Goal: Transaction & Acquisition: Purchase product/service

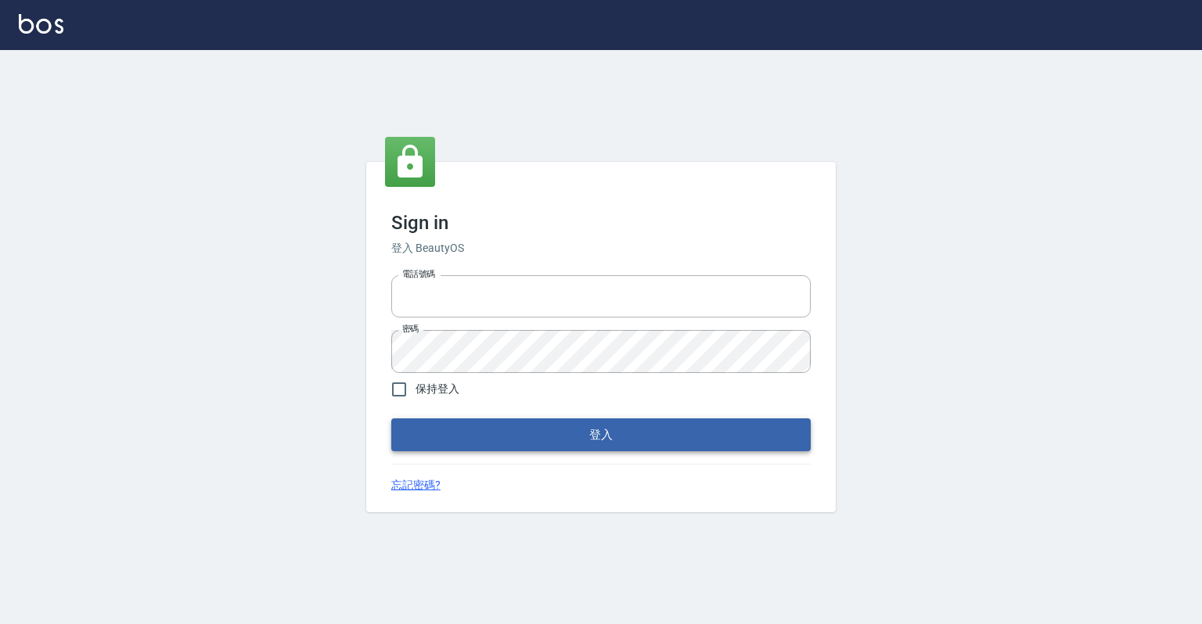
type input "0918176355"
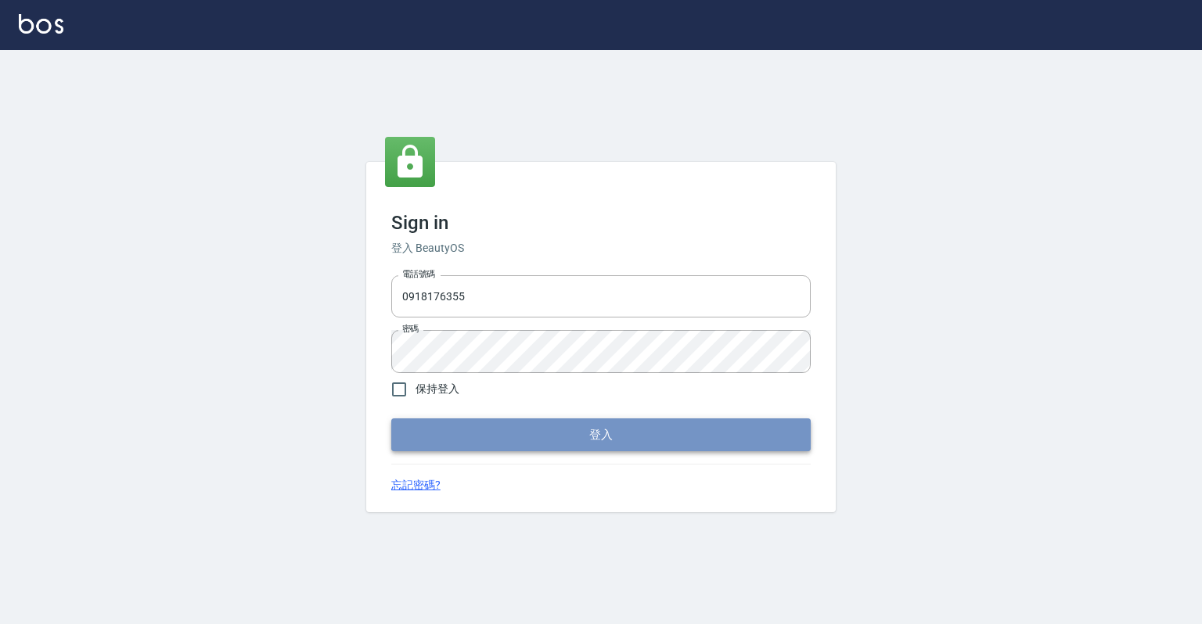
click at [502, 434] on button "登入" at bounding box center [600, 435] width 419 height 33
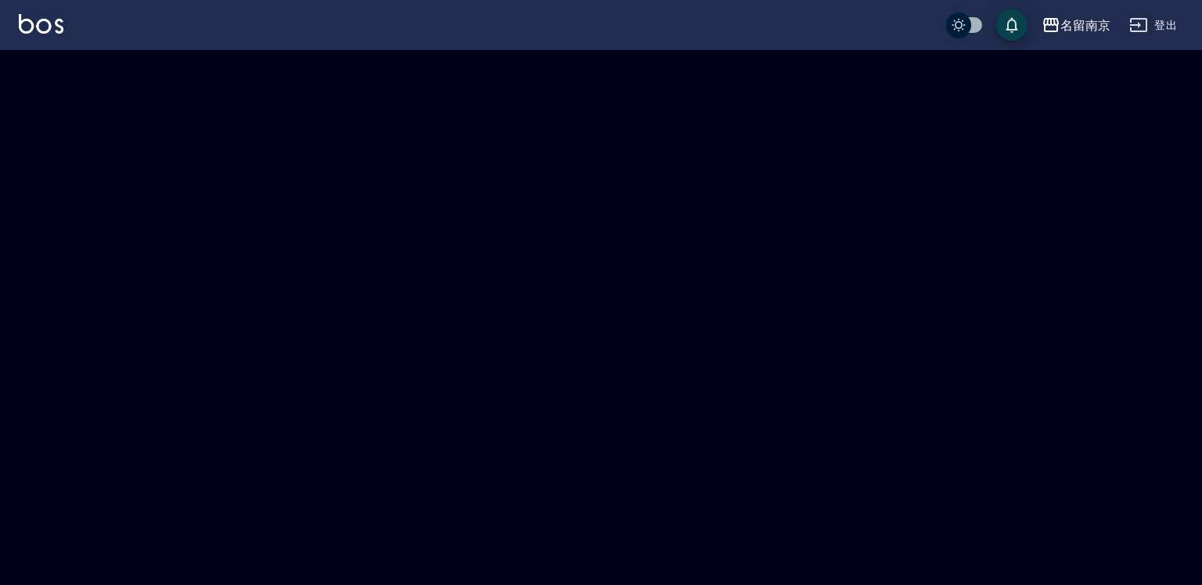
checkbox input "true"
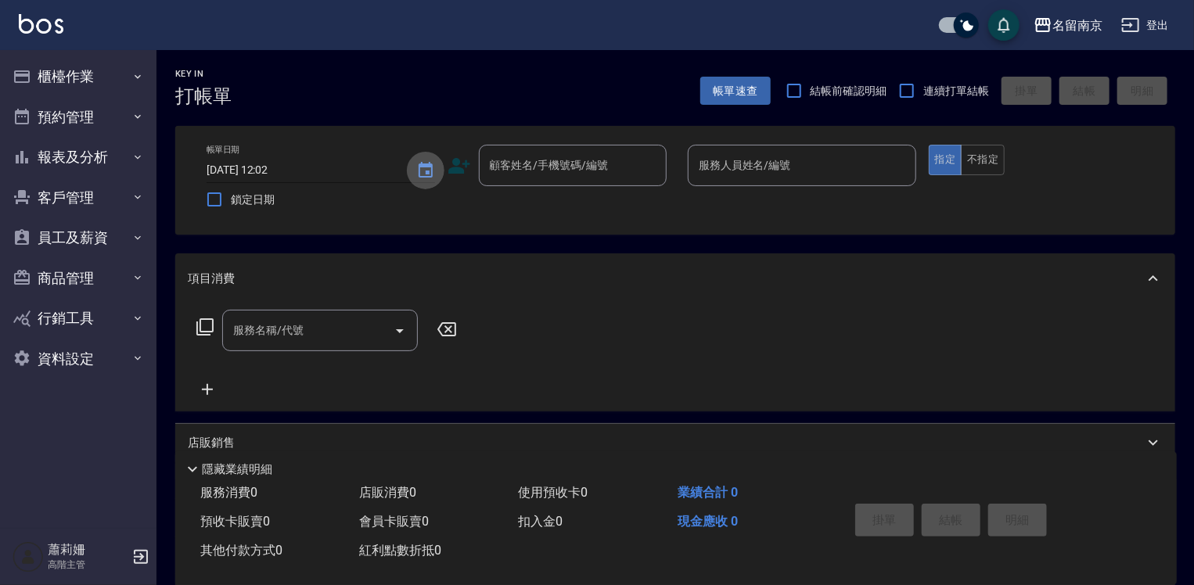
click at [429, 171] on icon "Choose date, selected date is 2025-08-14" at bounding box center [426, 170] width 14 height 16
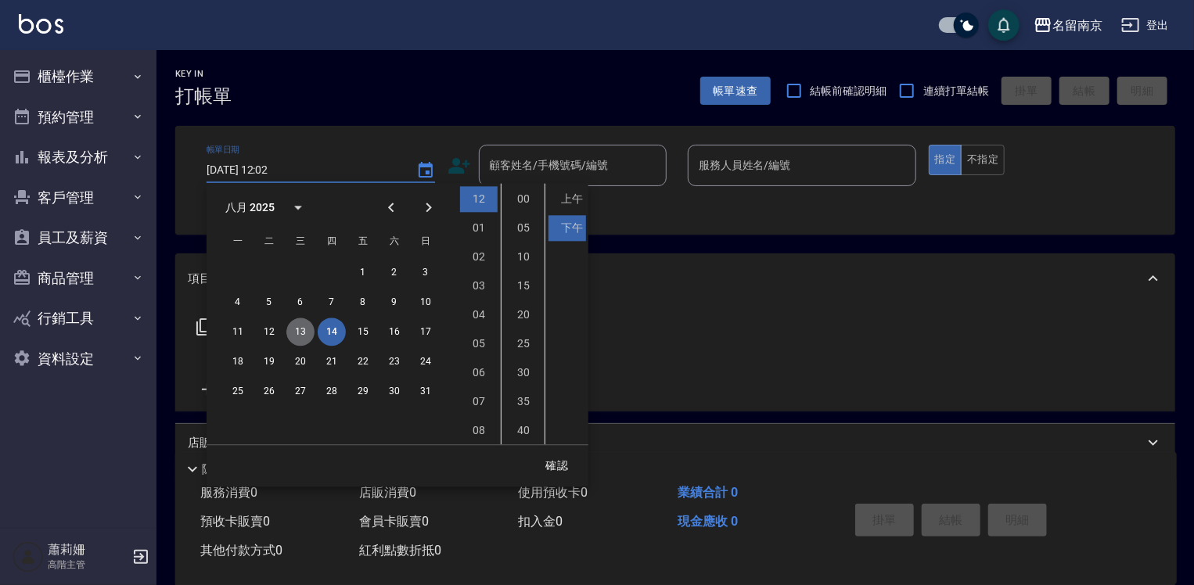
click at [302, 325] on button "13" at bounding box center [300, 332] width 28 height 28
type input "2025/08/13 12:02"
click at [568, 460] on button "確認" at bounding box center [557, 465] width 50 height 29
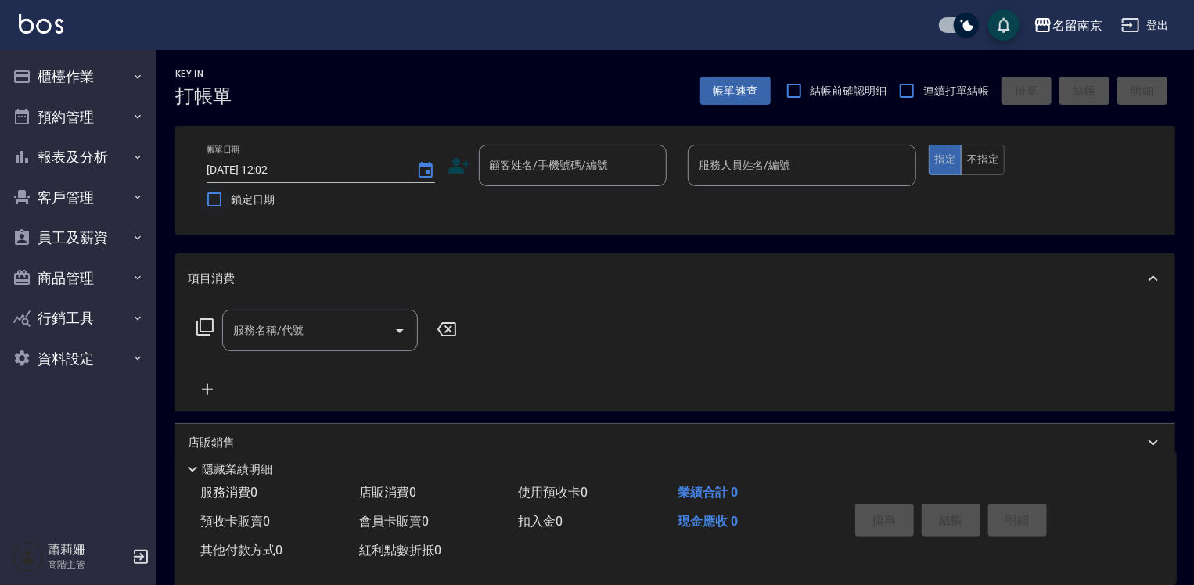
click at [217, 200] on input "鎖定日期" at bounding box center [214, 199] width 33 height 33
checkbox input "true"
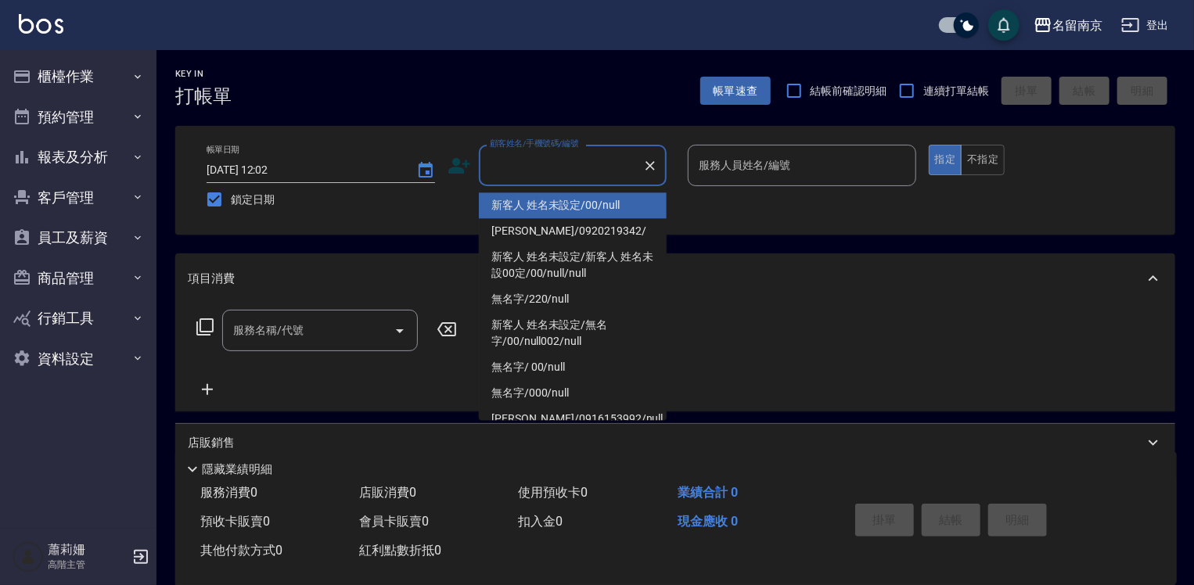
click at [605, 160] on input "顧客姓名/手機號碼/編號" at bounding box center [561, 165] width 150 height 27
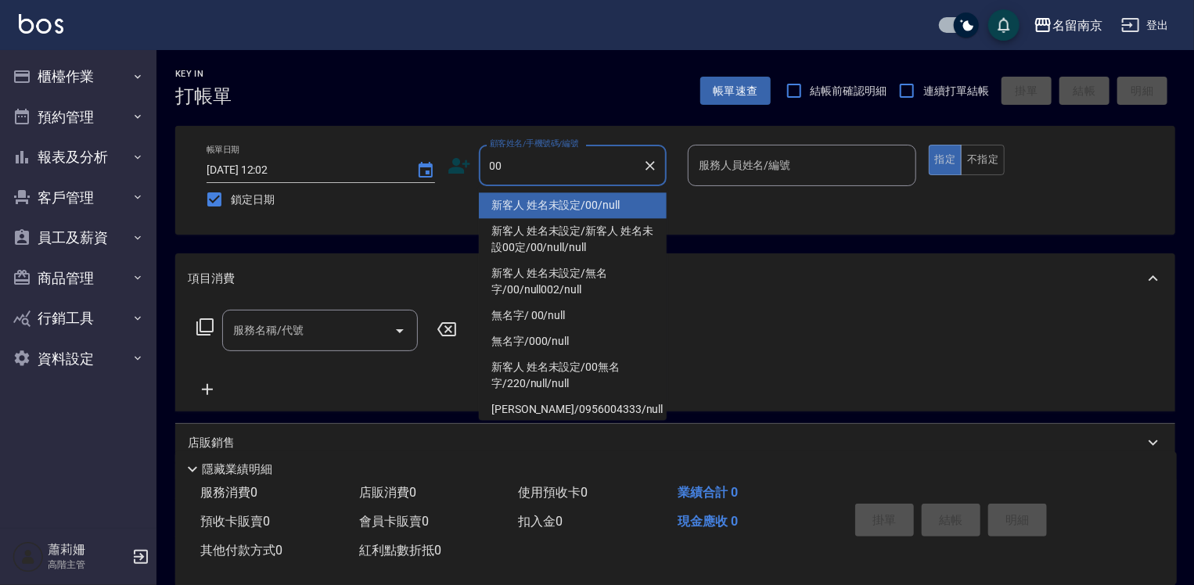
type input "新客人 姓名未設定/00/null"
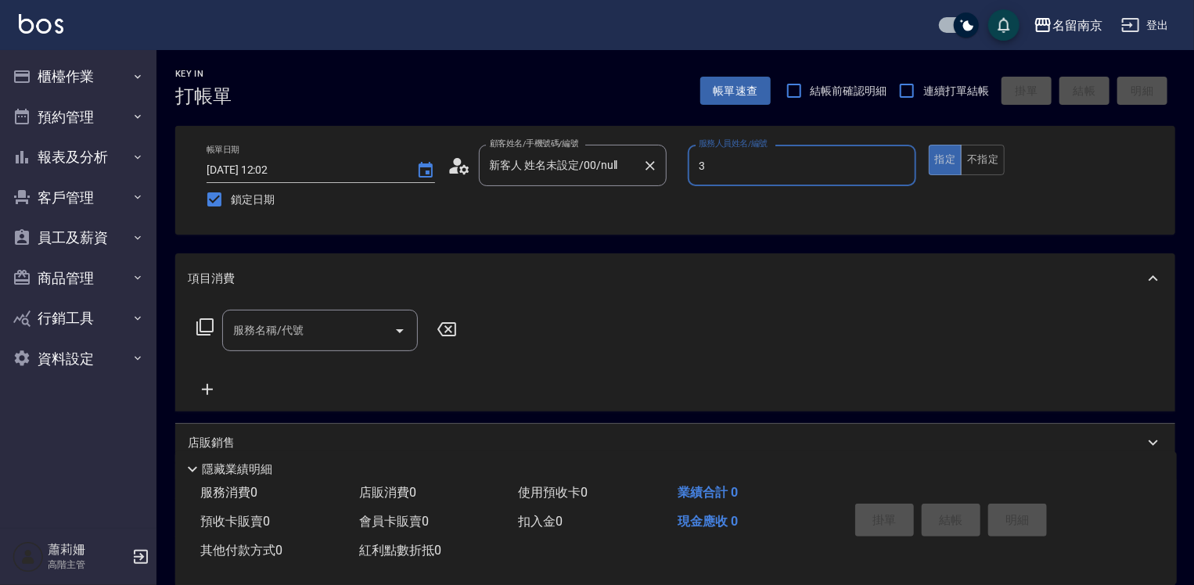
type input "Karen-3"
type button "true"
click at [300, 326] on input "服務名稱/代號" at bounding box center [308, 330] width 158 height 27
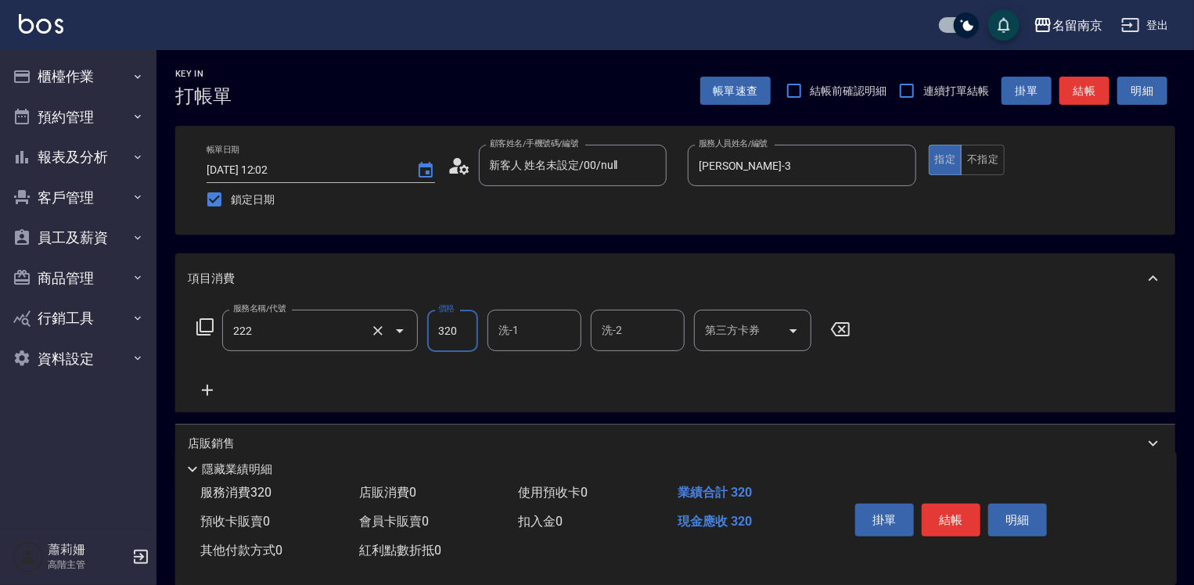
type input "洗髮卡使用320(222)"
click at [374, 333] on icon "Clear" at bounding box center [377, 330] width 9 height 9
type input "洗髮卡使用250(221)"
type input "220"
type input "Karen-3"
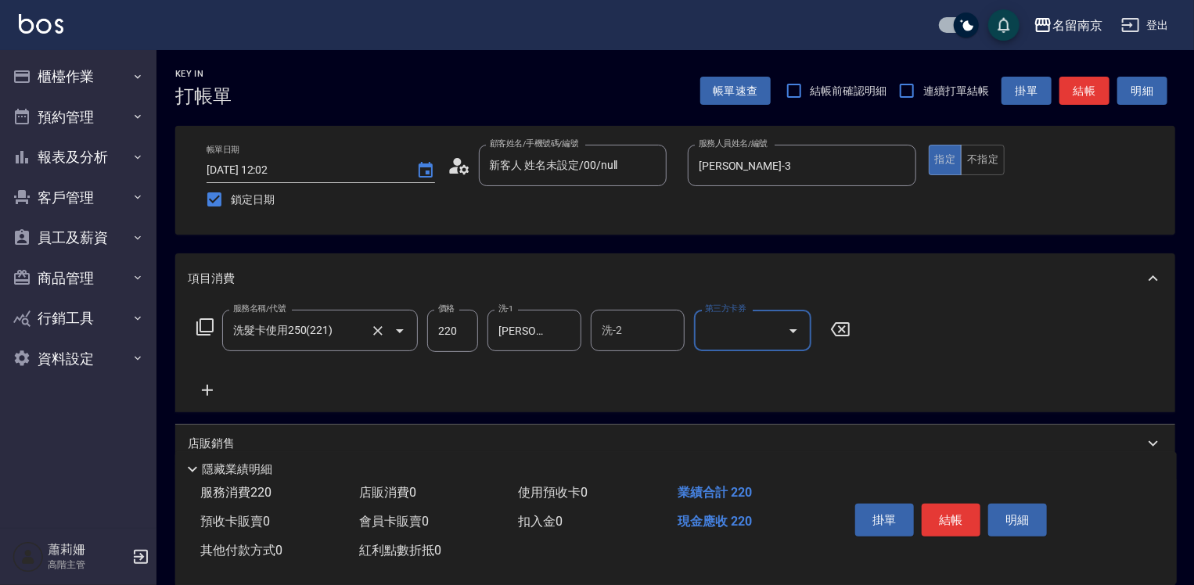
click at [720, 332] on input "第三方卡券" at bounding box center [741, 330] width 80 height 27
click at [717, 362] on span "舊有卡券" at bounding box center [752, 371] width 117 height 26
type input "舊有卡券"
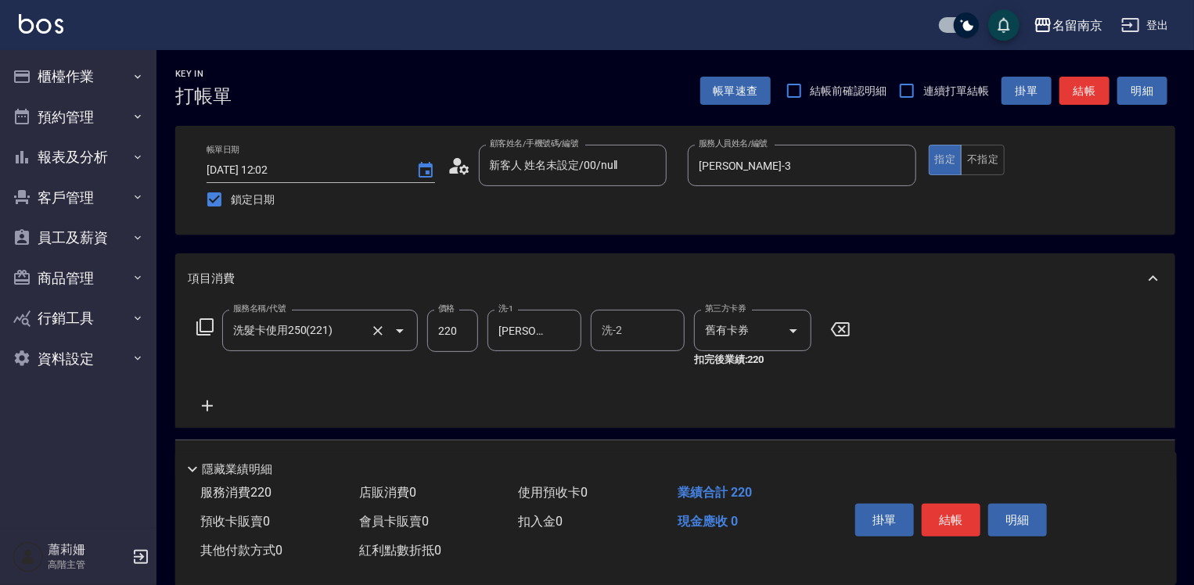
drag, startPoint x: 206, startPoint y: 399, endPoint x: 220, endPoint y: 340, distance: 60.4
click at [210, 388] on div "服務名稱/代號 洗髮卡使用250(221) 服務名稱/代號 價格 220 價格 洗-1 Karen-3 洗-1 洗-2 洗-2 第三方卡券 舊有卡券 第三方卡…" at bounding box center [524, 363] width 672 height 106
click at [203, 326] on icon at bounding box center [205, 327] width 19 height 19
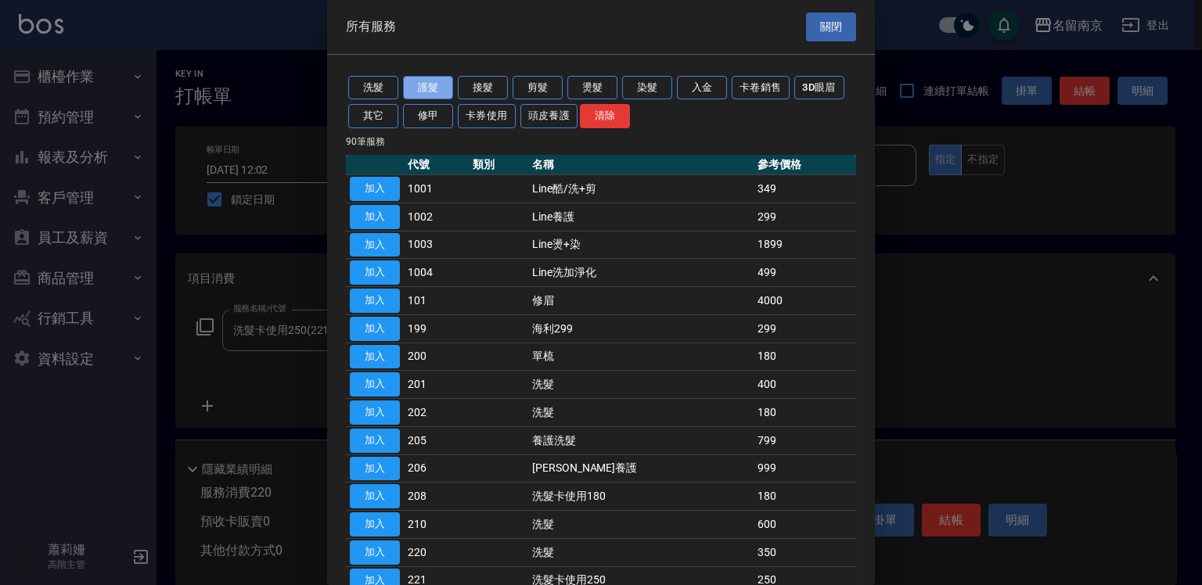
click at [428, 86] on button "護髮" at bounding box center [428, 88] width 50 height 24
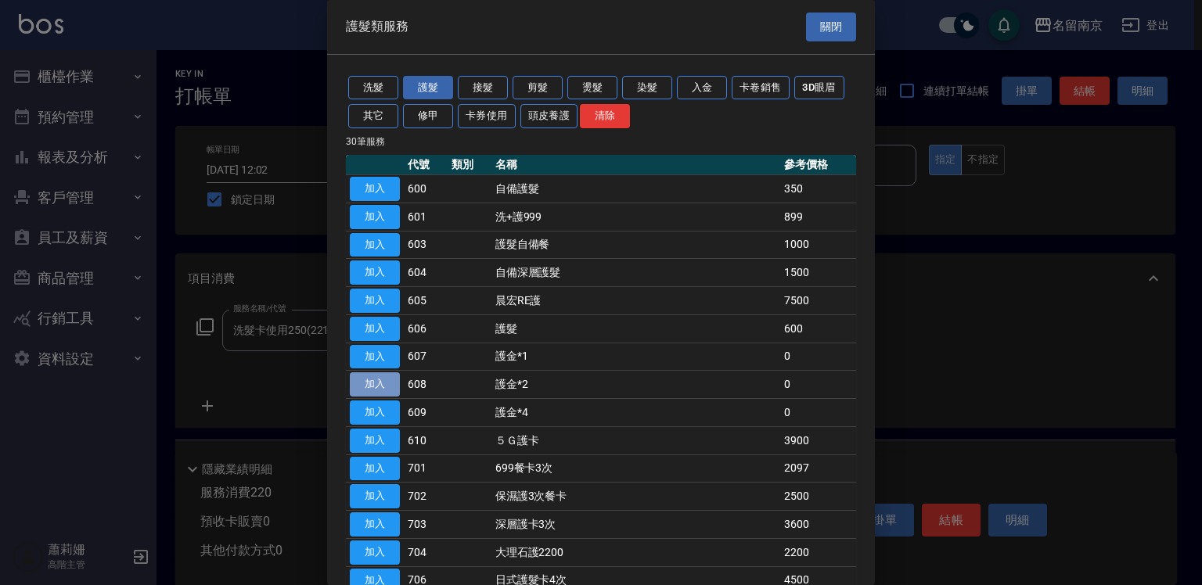
click at [394, 382] on button "加入" at bounding box center [375, 384] width 50 height 24
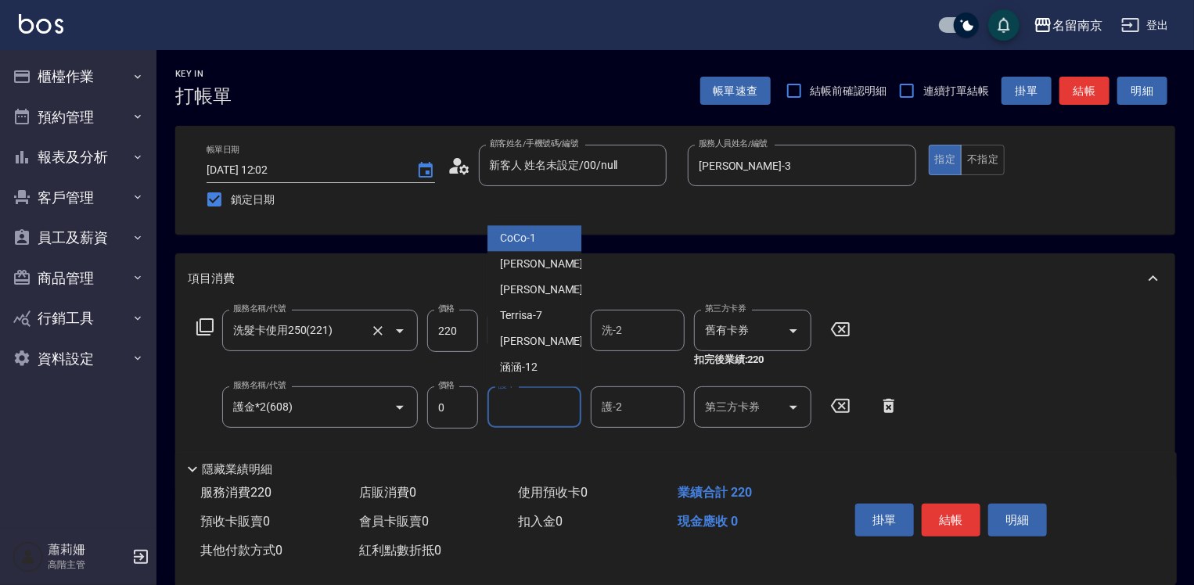
click at [545, 402] on input "護-1" at bounding box center [535, 407] width 80 height 27
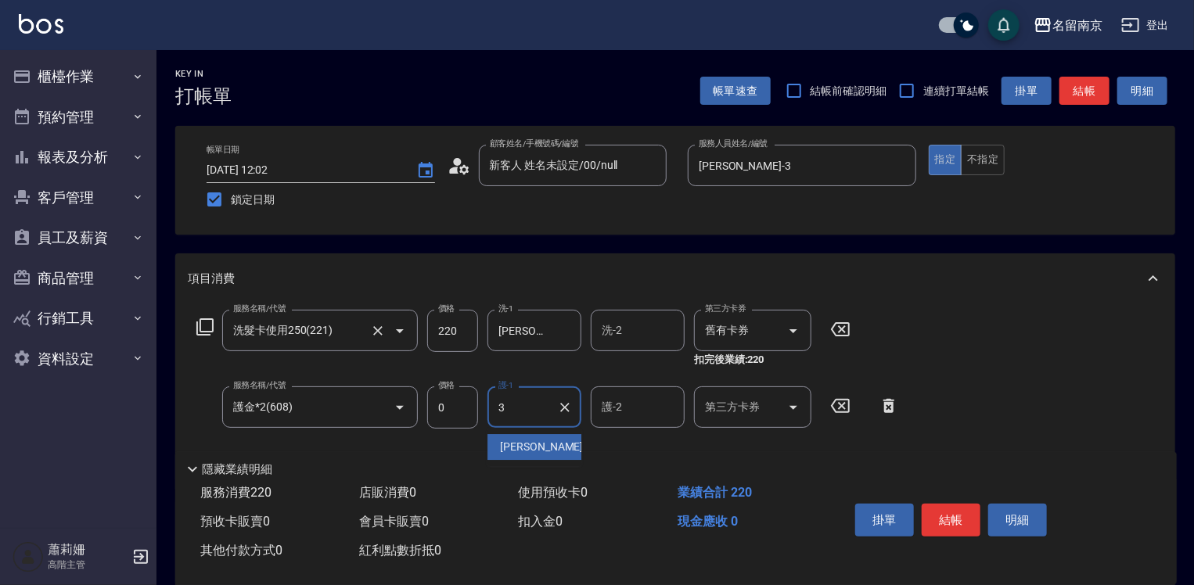
type input "Karen-3"
click at [938, 522] on button "結帳" at bounding box center [951, 520] width 59 height 33
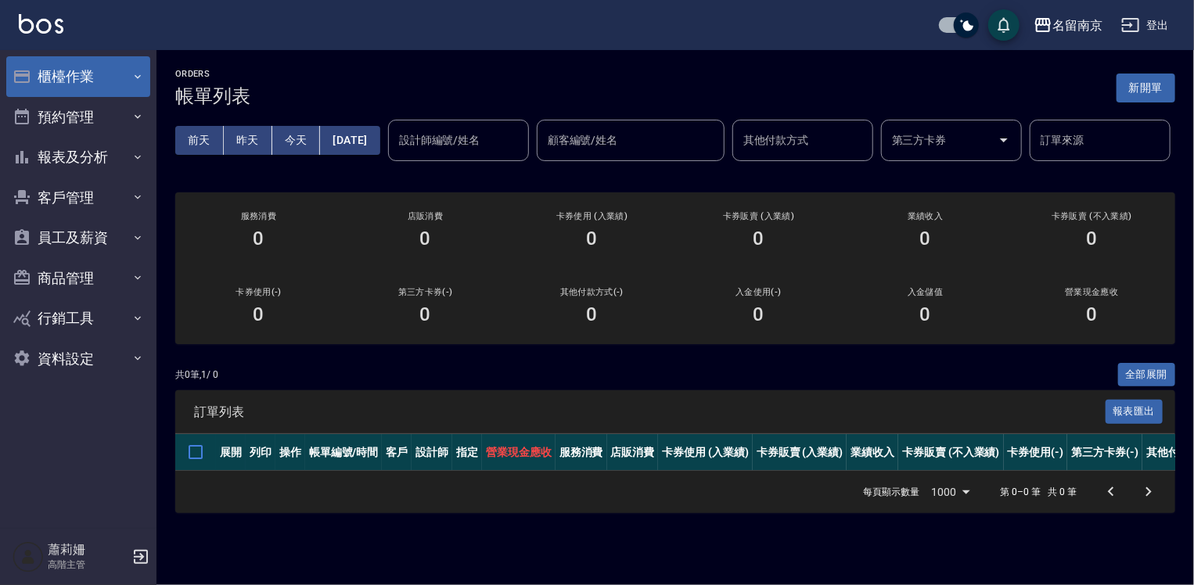
click at [97, 73] on button "櫃檯作業" at bounding box center [78, 76] width 144 height 41
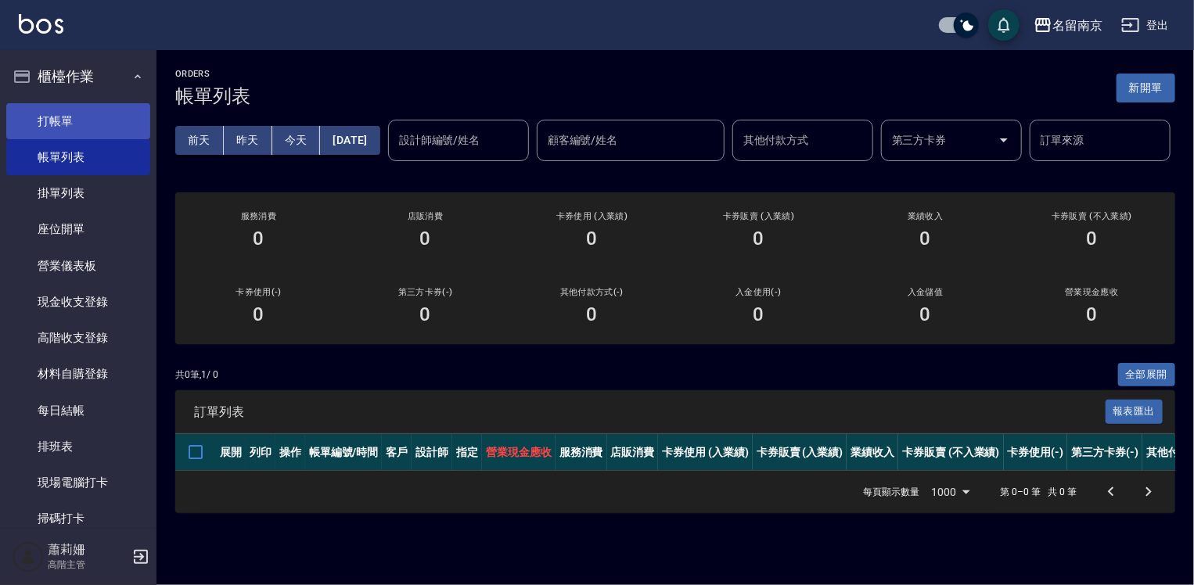
click at [101, 119] on link "打帳單" at bounding box center [78, 121] width 144 height 36
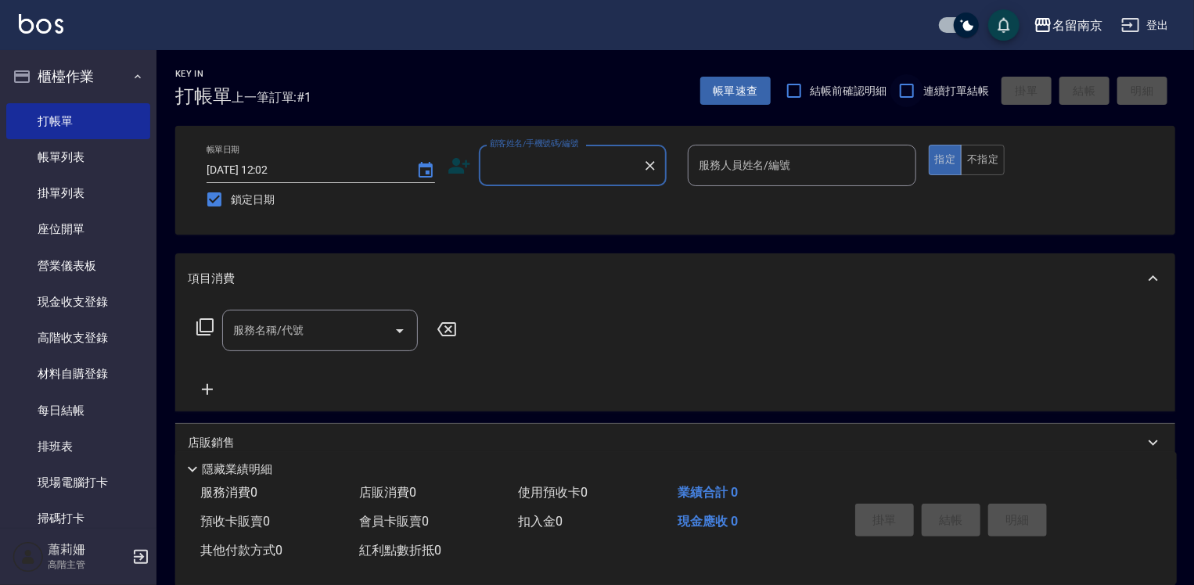
click at [905, 88] on input "連續打單結帳" at bounding box center [906, 90] width 33 height 33
checkbox input "true"
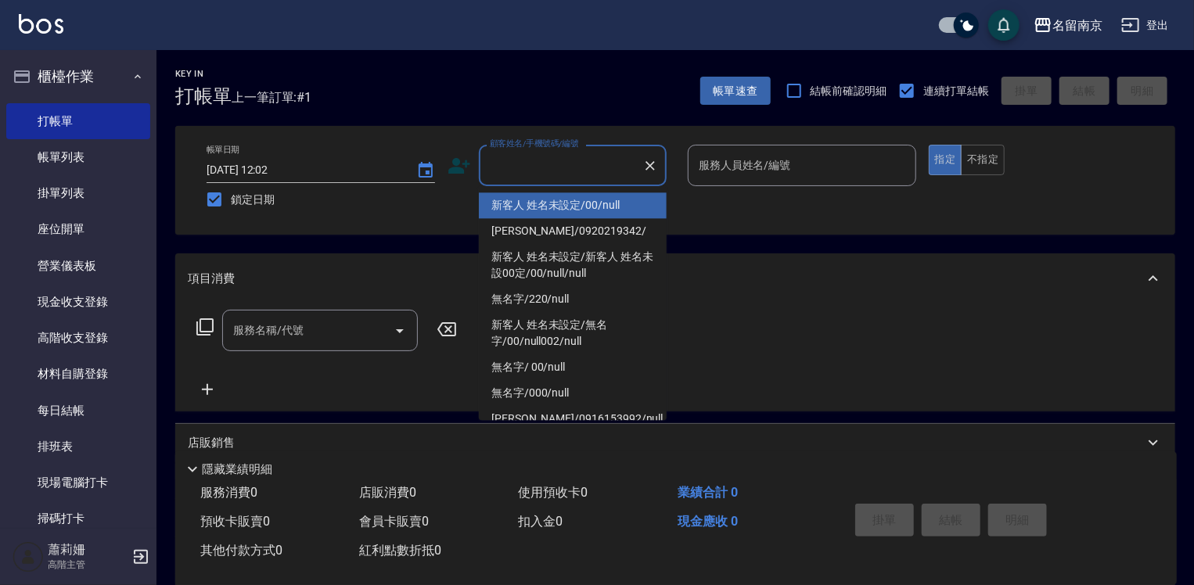
click at [549, 167] on input "顧客姓名/手機號碼/編號" at bounding box center [561, 165] width 150 height 27
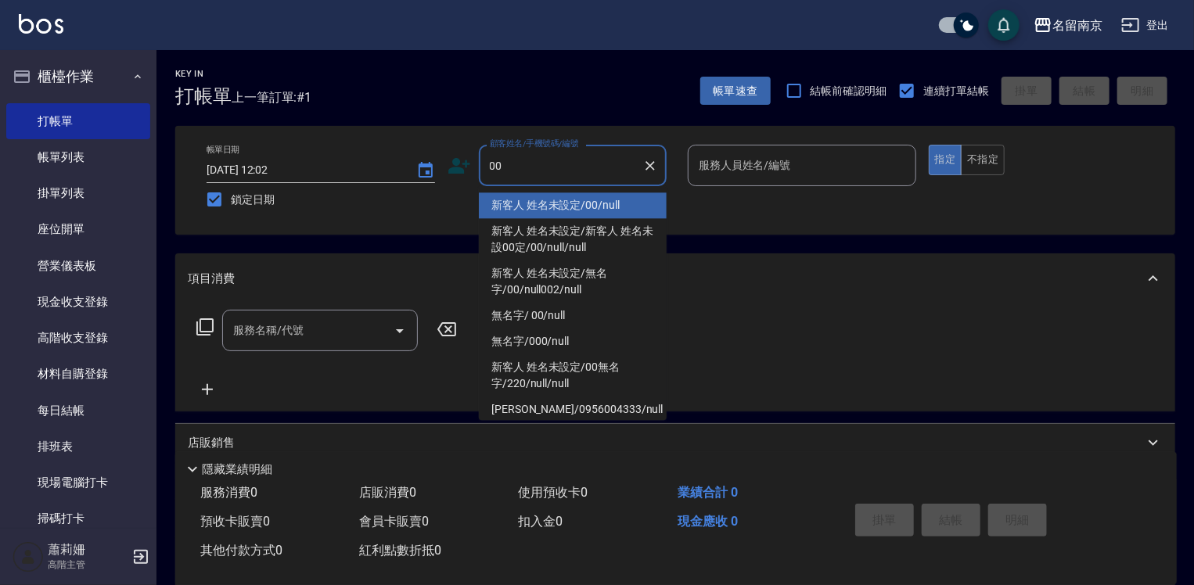
type input "新客人 姓名未設定/00/null"
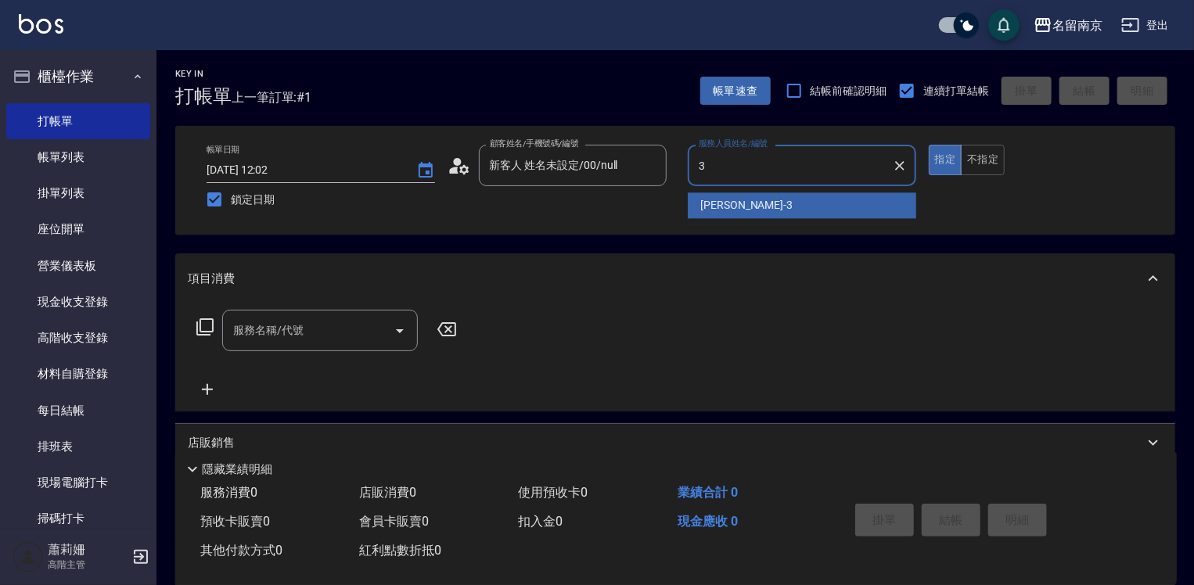
type input "Karen-3"
type button "true"
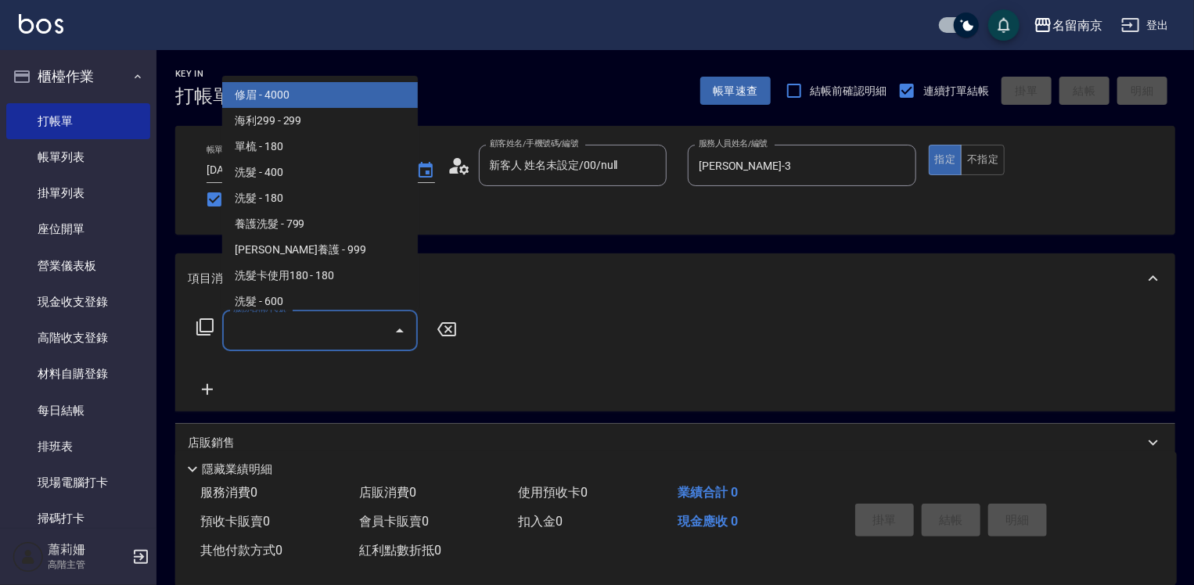
click at [294, 327] on input "服務名稱/代號" at bounding box center [308, 330] width 158 height 27
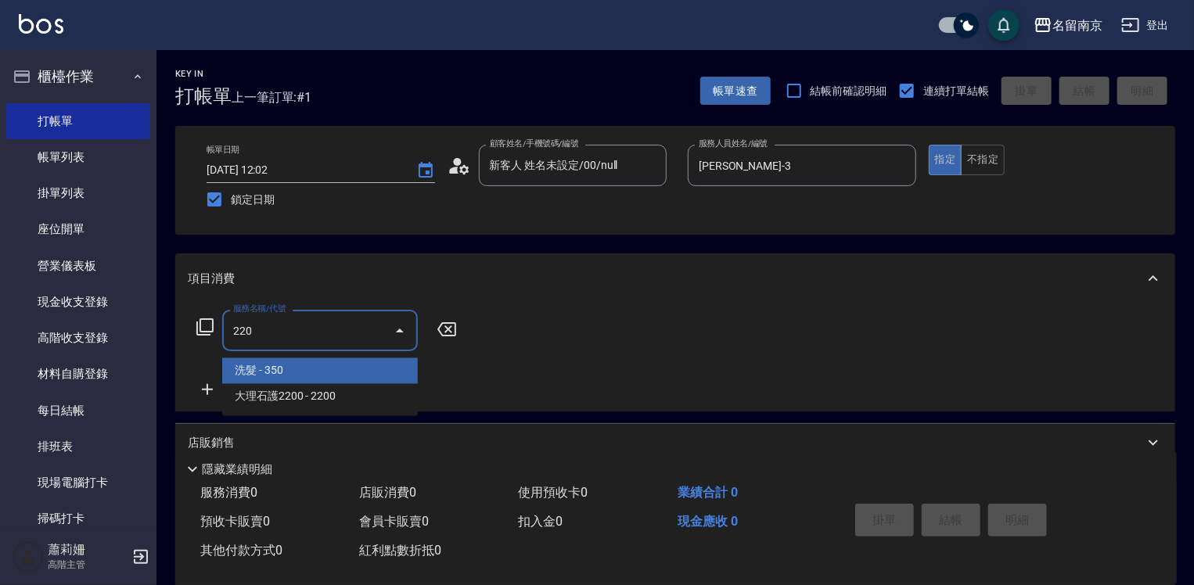
type input "洗髮(220)"
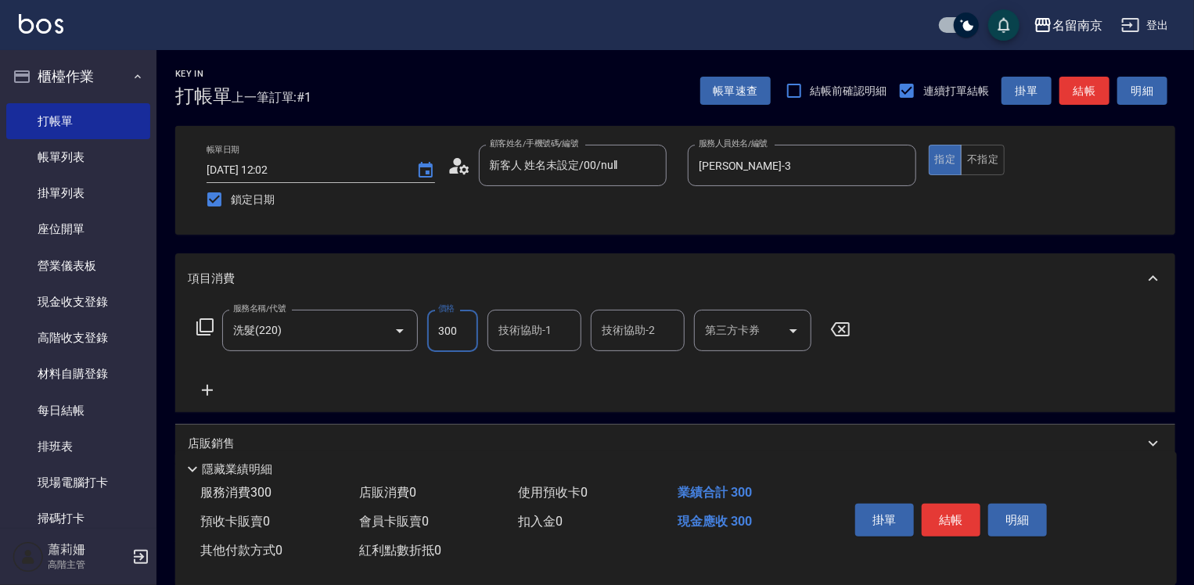
type input "300"
type input "Karen-3"
click at [210, 388] on icon at bounding box center [207, 390] width 39 height 19
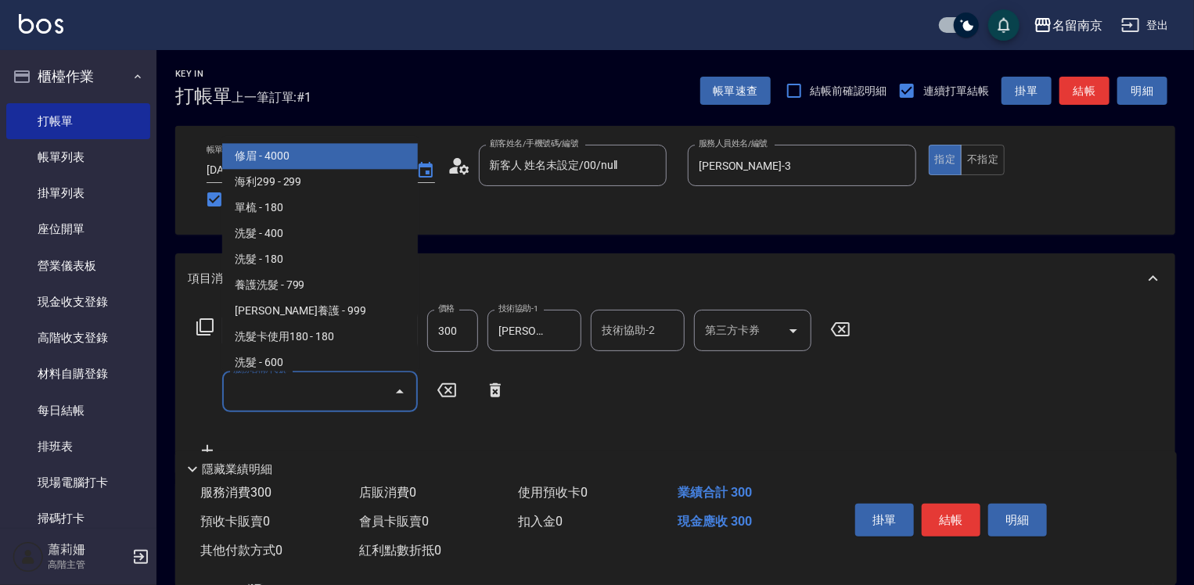
click at [262, 392] on input "服務名稱/代號" at bounding box center [308, 391] width 158 height 27
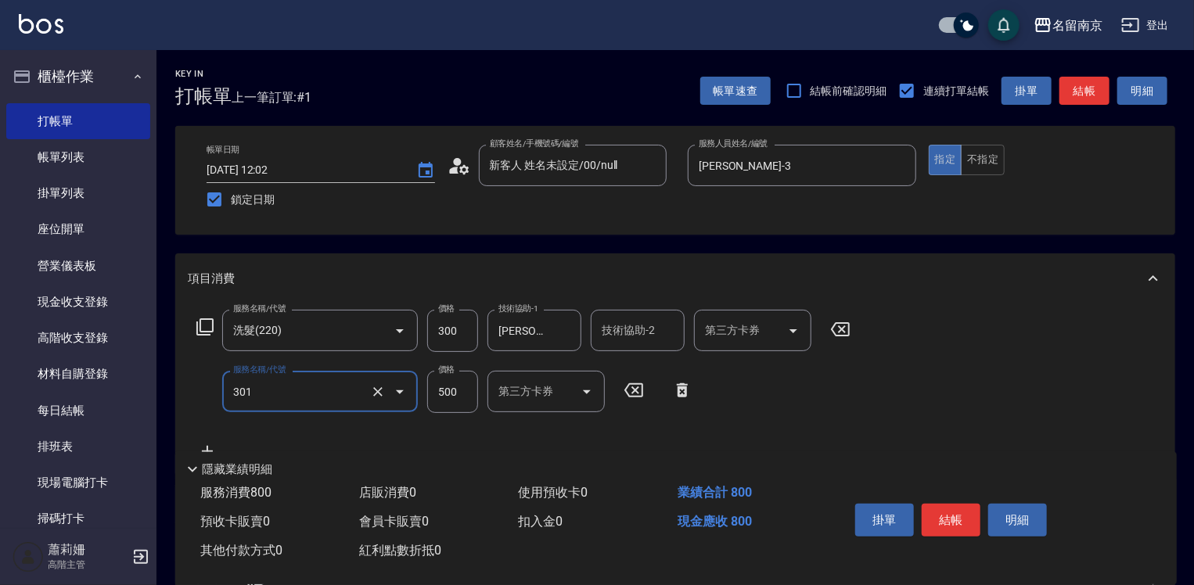
type input "剪髮(301)"
type input "400"
click at [942, 514] on button "結帳" at bounding box center [951, 520] width 59 height 33
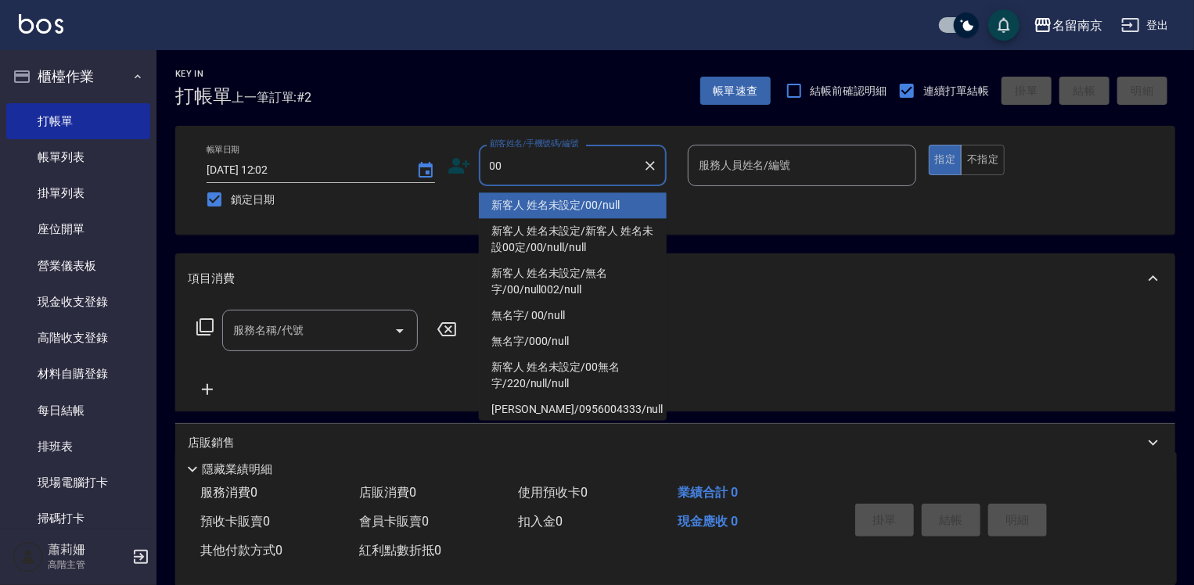
type input "新客人 姓名未設定/00/null"
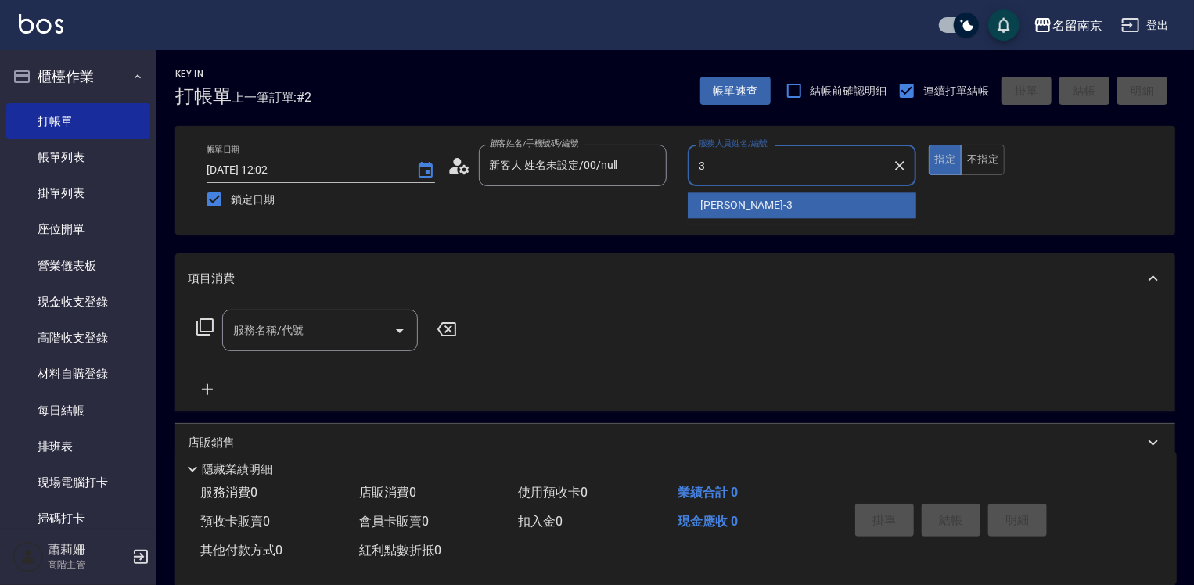
type input "Karen-3"
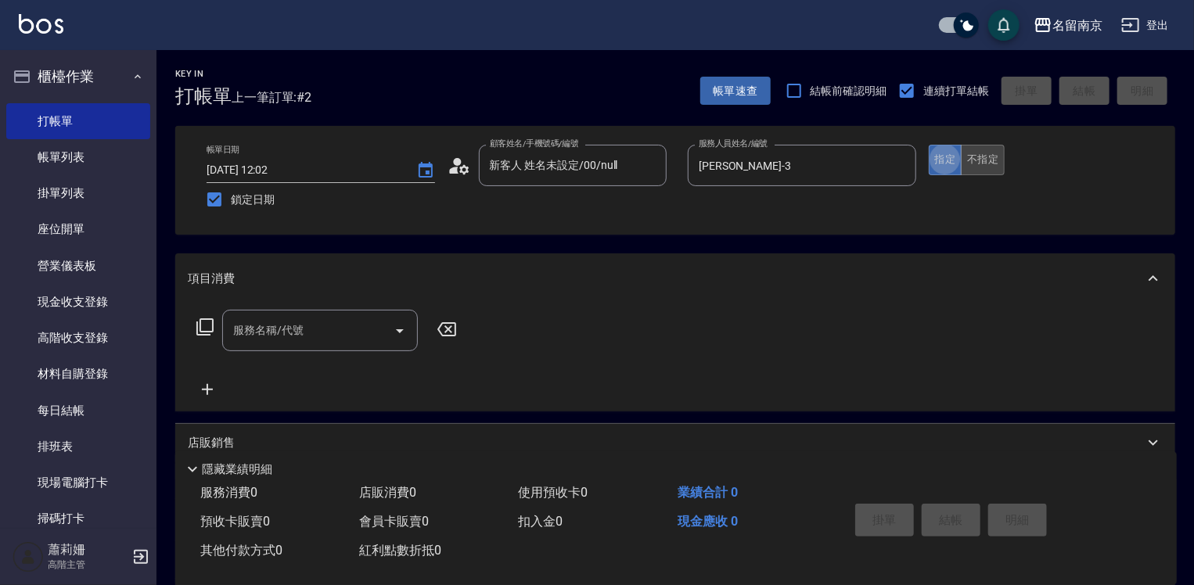
click at [989, 164] on button "不指定" at bounding box center [983, 160] width 44 height 31
click at [362, 332] on input "服務名稱/代號" at bounding box center [308, 330] width 158 height 27
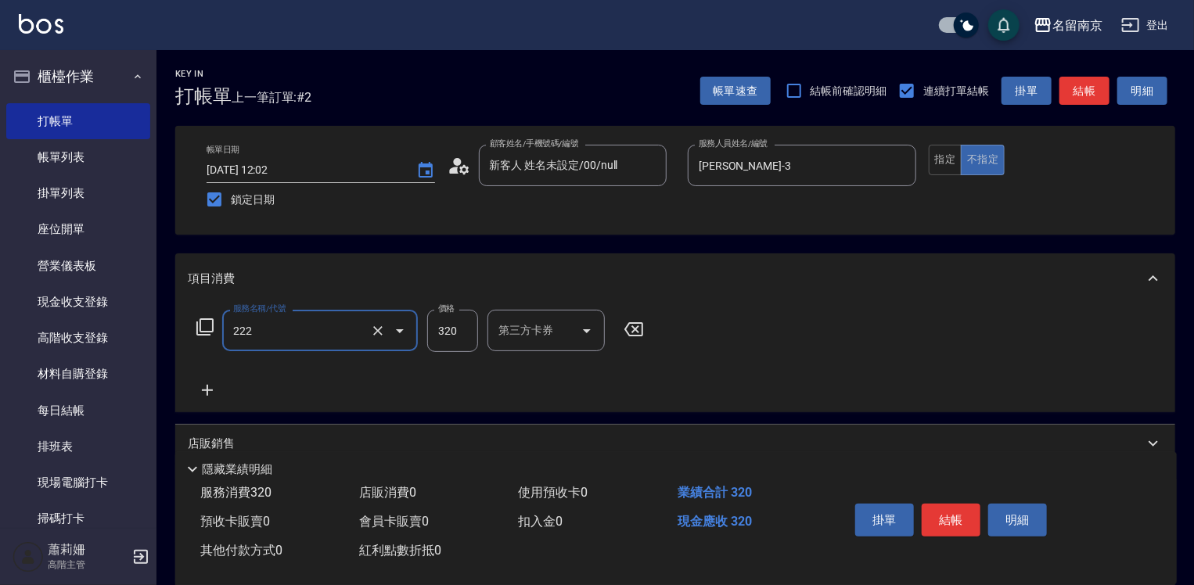
type input "洗髮卡使用320(222)"
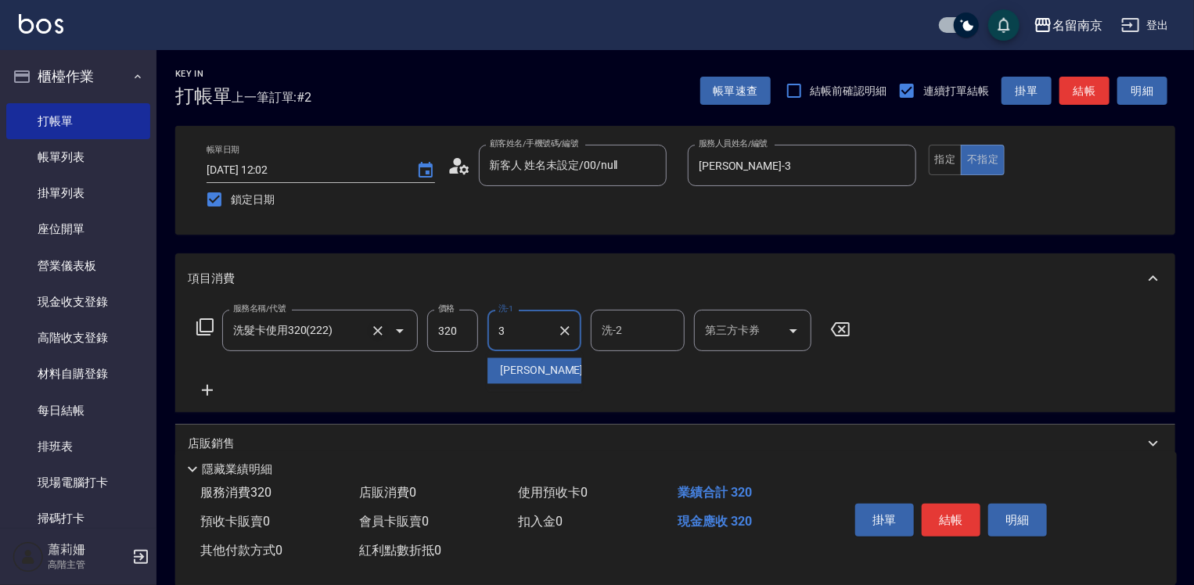
type input "Karen-3"
click at [441, 322] on input "320" at bounding box center [452, 331] width 51 height 42
type input "350"
click at [739, 329] on div "第三方卡券 第三方卡券" at bounding box center [752, 330] width 117 height 41
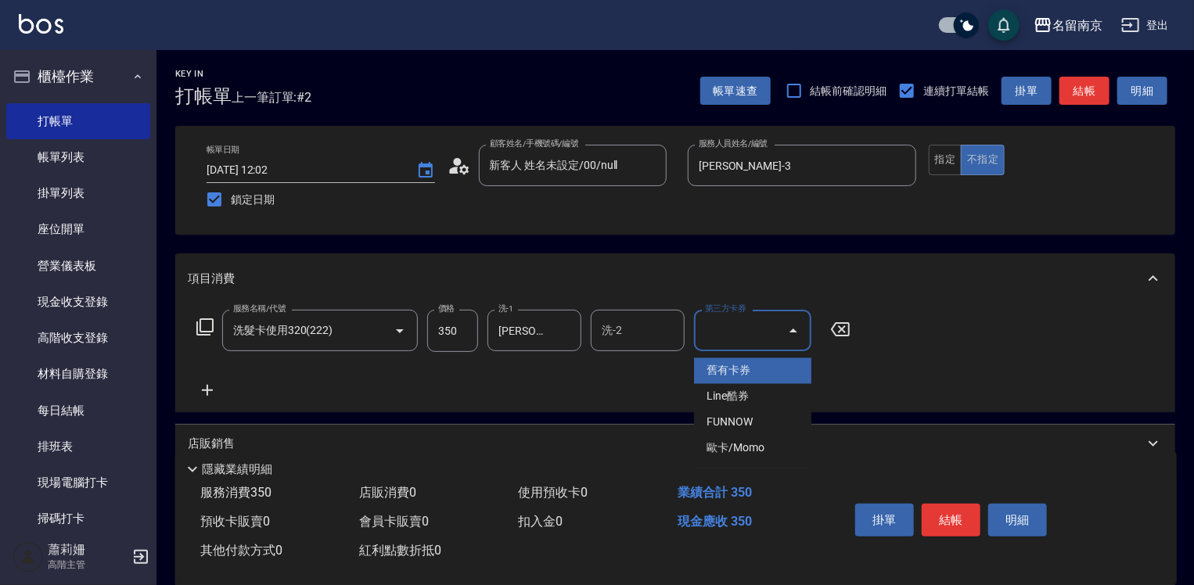
click at [734, 360] on span "舊有卡券" at bounding box center [752, 371] width 117 height 26
type input "舊有卡券"
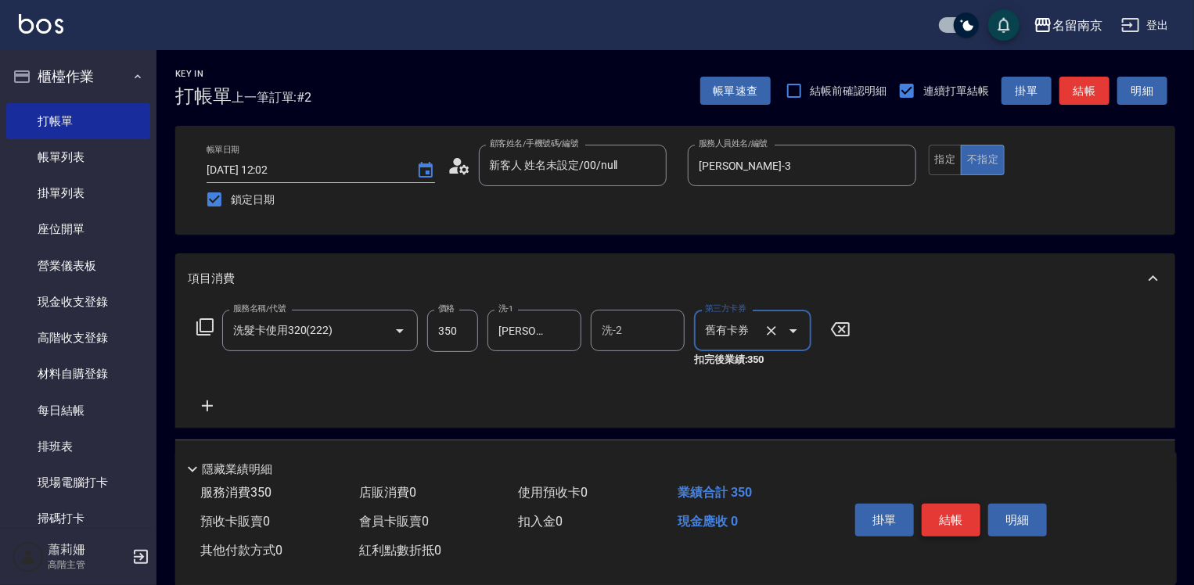
click at [951, 514] on button "結帳" at bounding box center [951, 520] width 59 height 33
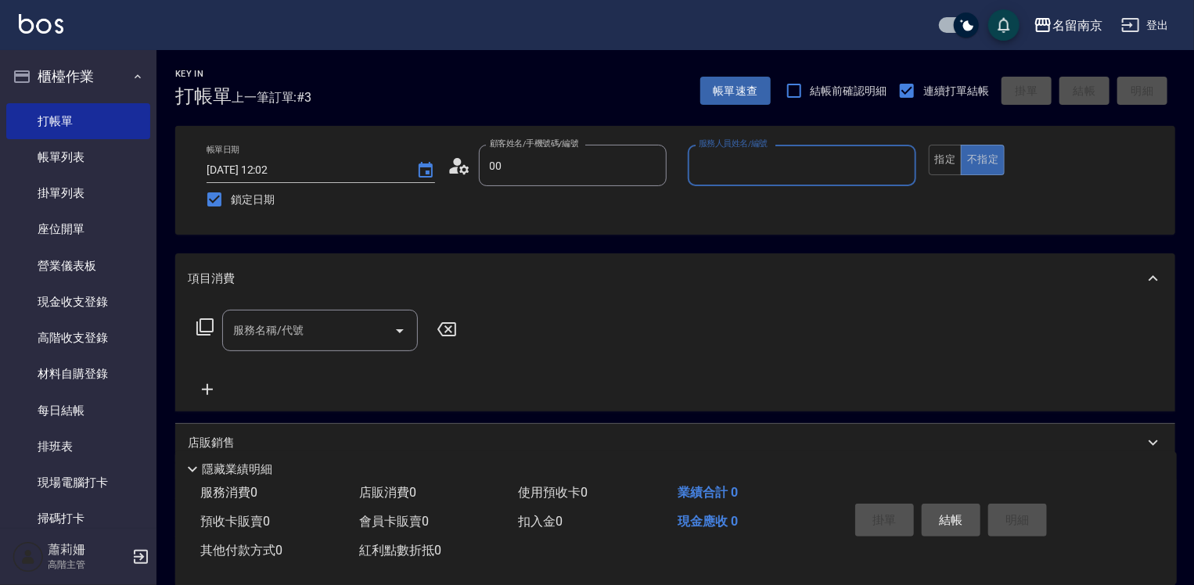
type input "新客人 姓名未設定/00/null"
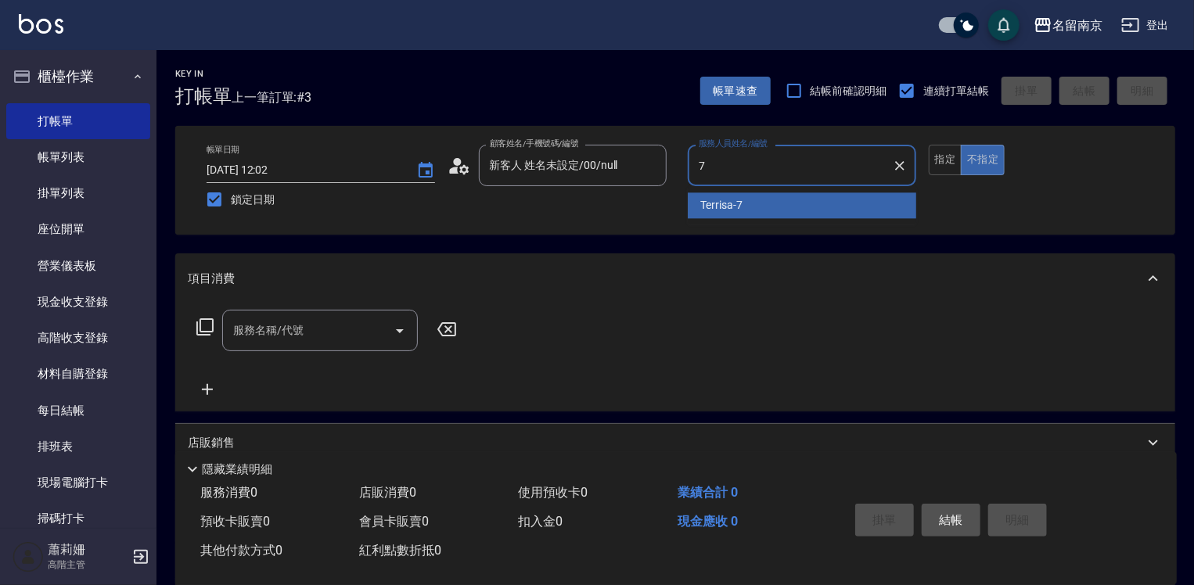
type input "Terrisa-7"
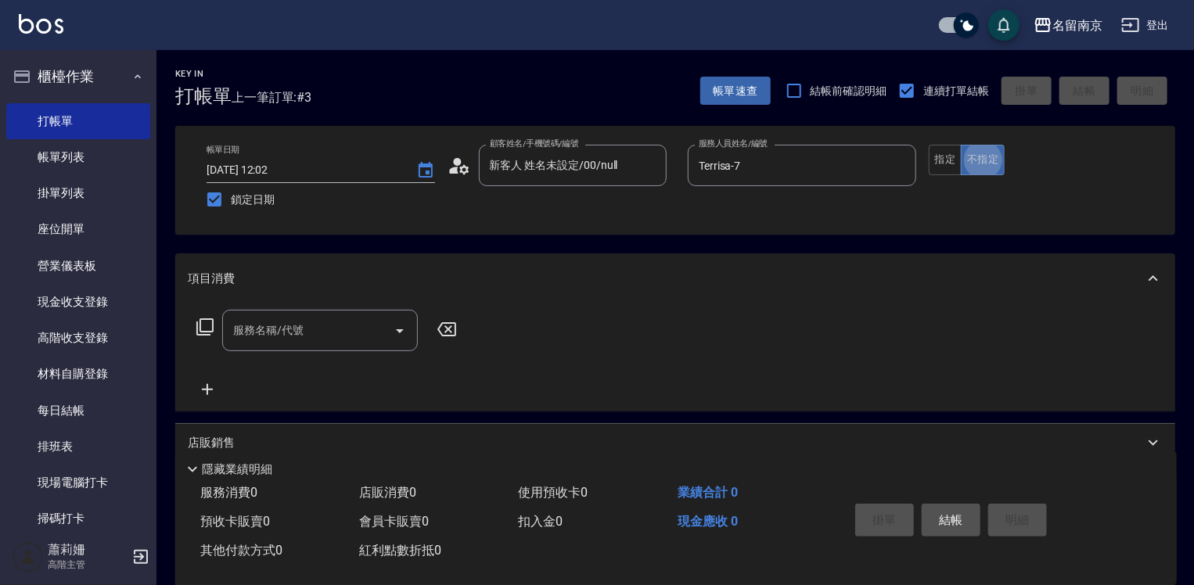
type button "false"
drag, startPoint x: 254, startPoint y: 336, endPoint x: 263, endPoint y: 337, distance: 8.6
click at [261, 337] on input "服務名稱/代號" at bounding box center [308, 330] width 158 height 27
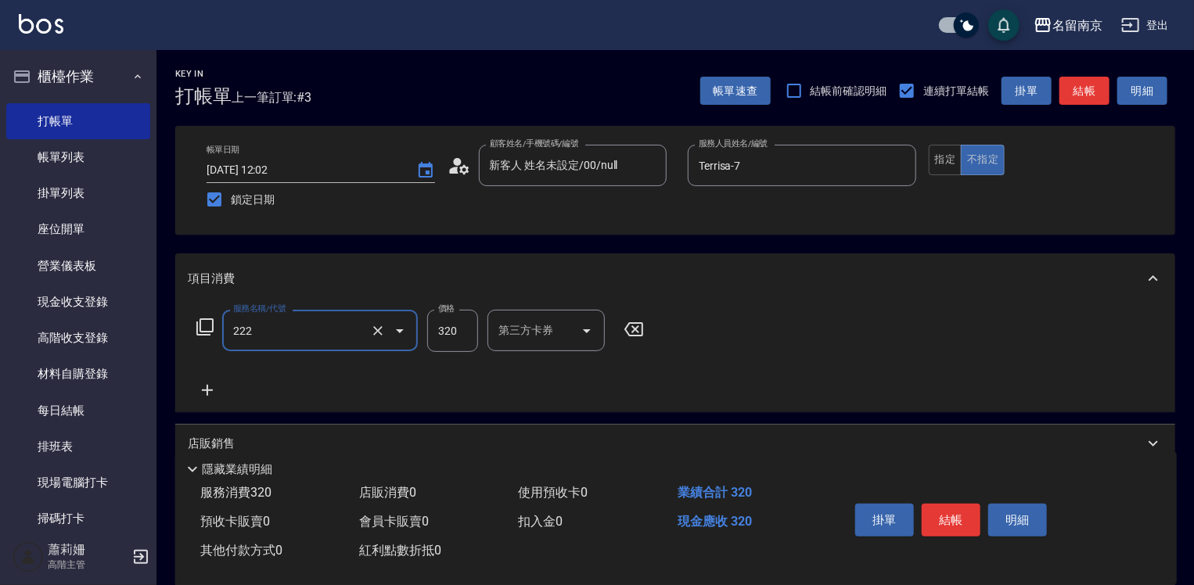
type input "洗髮卡使用320(222)"
type input "350"
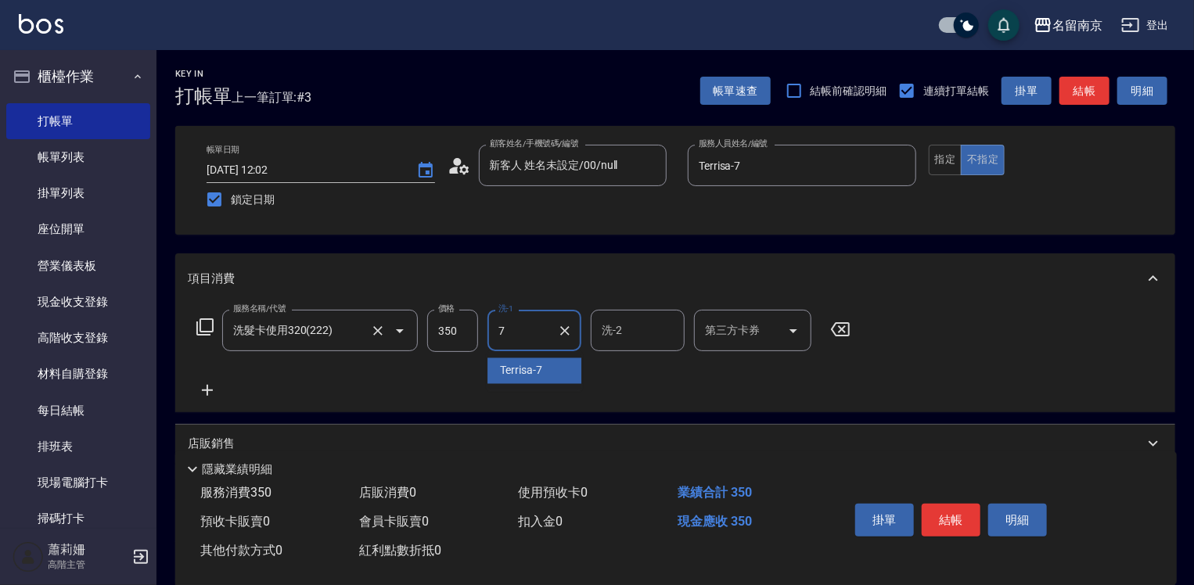
type input "Terrisa-7"
click at [719, 321] on input "第三方卡券" at bounding box center [741, 330] width 80 height 27
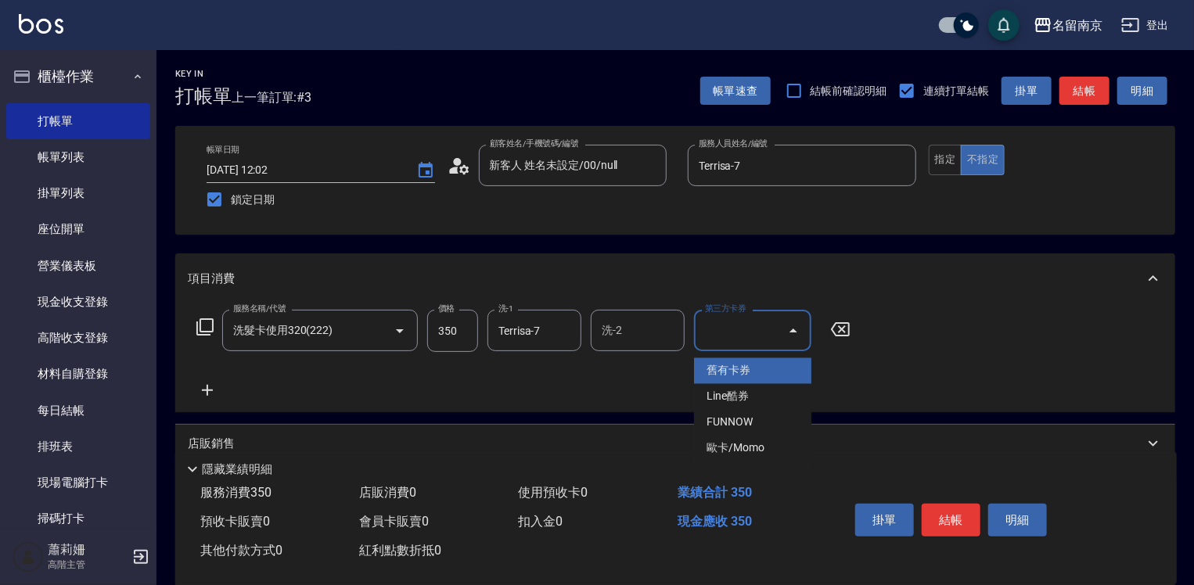
click at [700, 370] on span "舊有卡券" at bounding box center [752, 371] width 117 height 26
type input "舊有卡券"
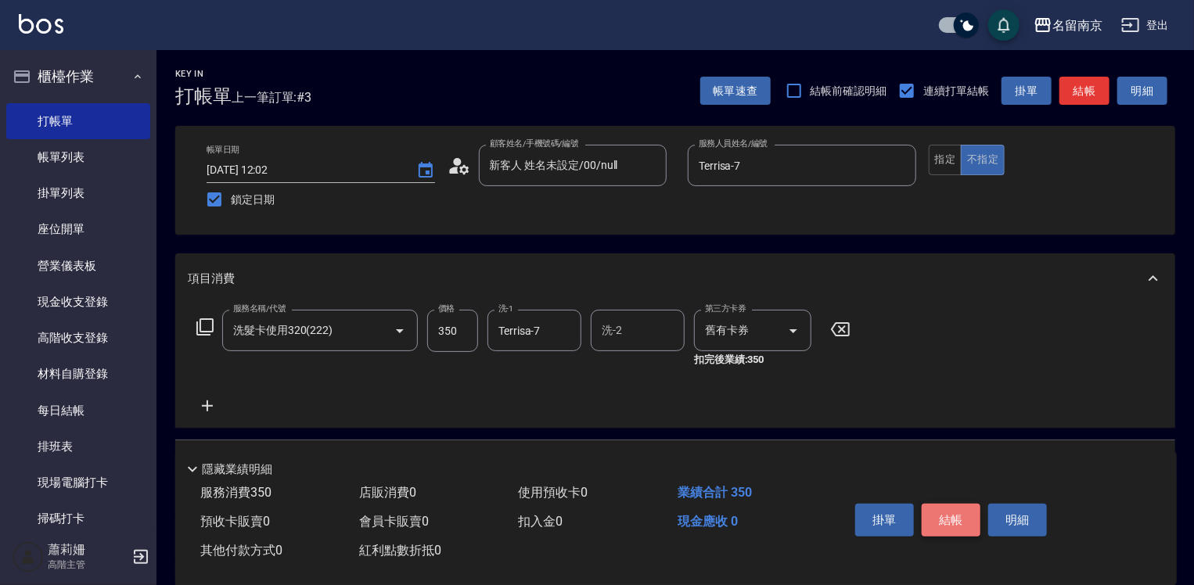
click at [958, 521] on button "結帳" at bounding box center [951, 520] width 59 height 33
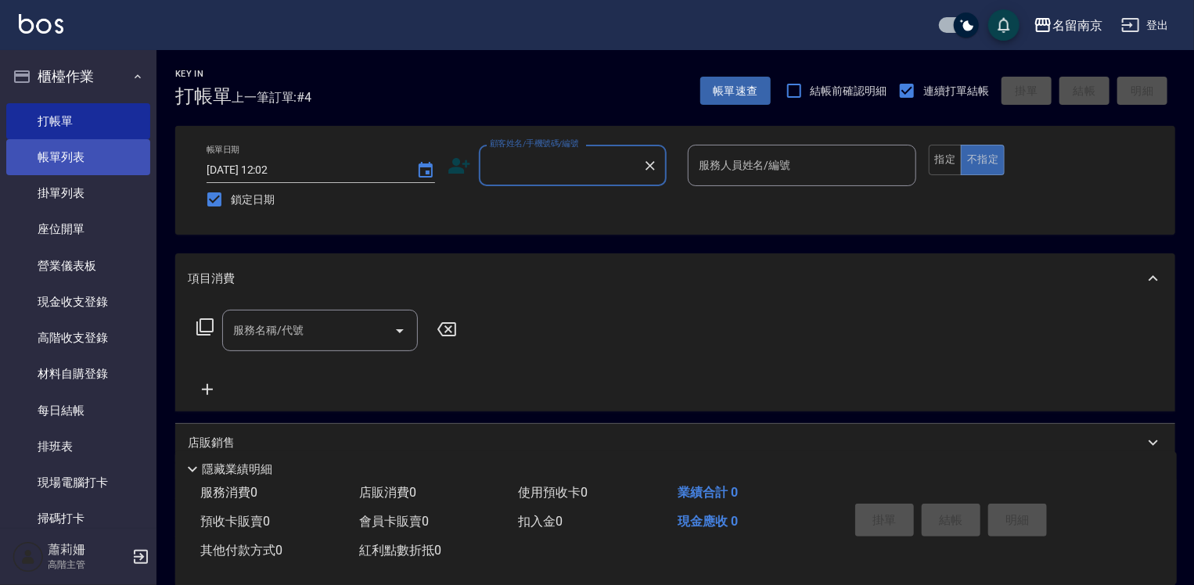
click at [50, 156] on link "帳單列表" at bounding box center [78, 157] width 144 height 36
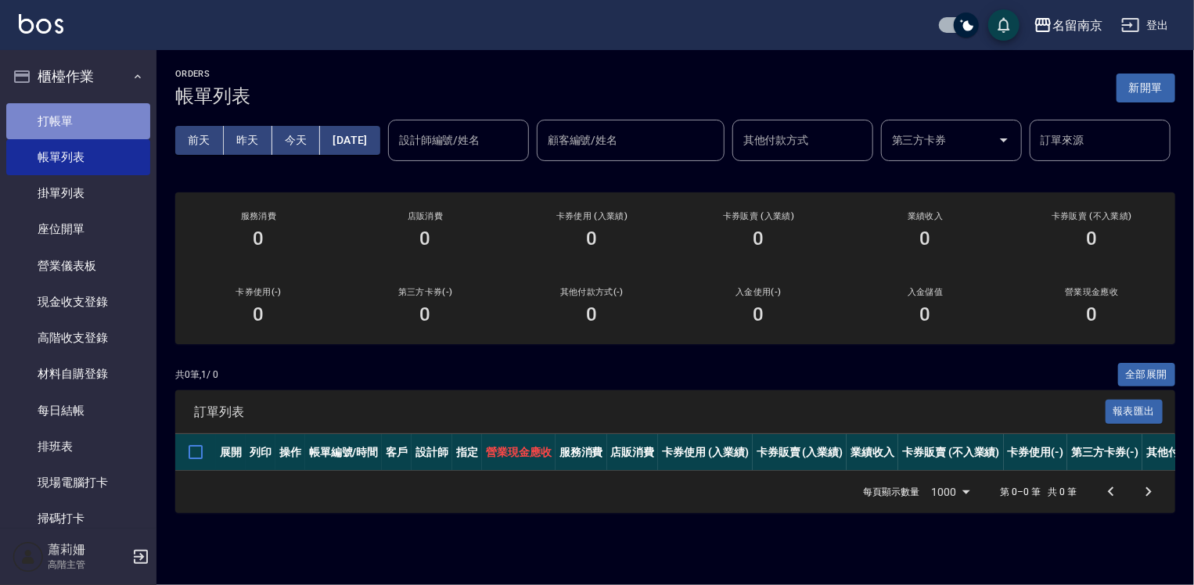
click at [92, 122] on link "打帳單" at bounding box center [78, 121] width 144 height 36
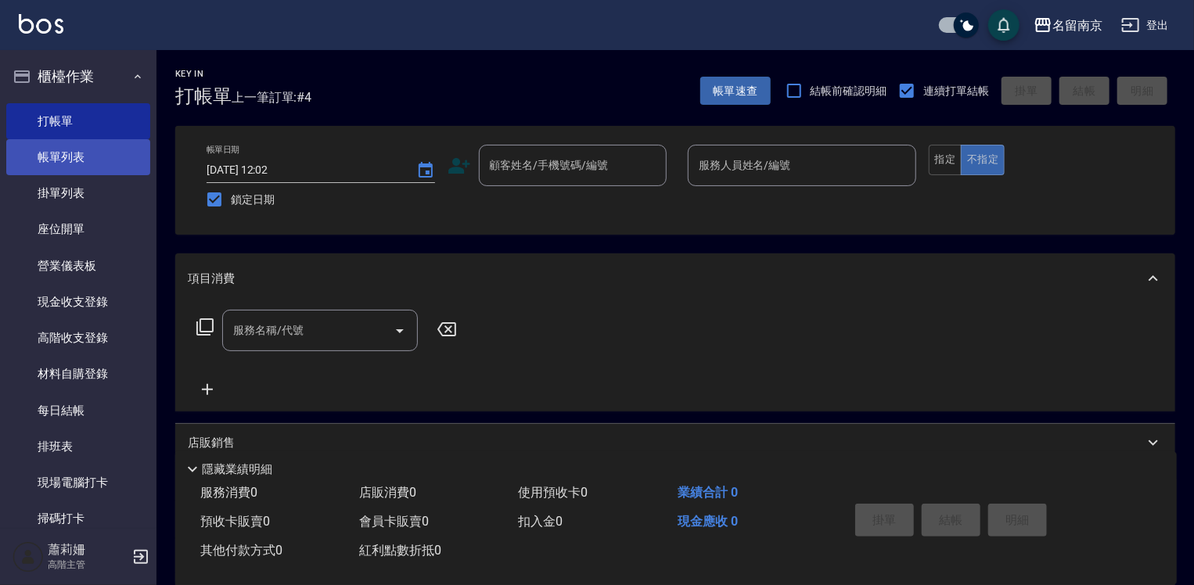
click at [49, 149] on link "帳單列表" at bounding box center [78, 157] width 144 height 36
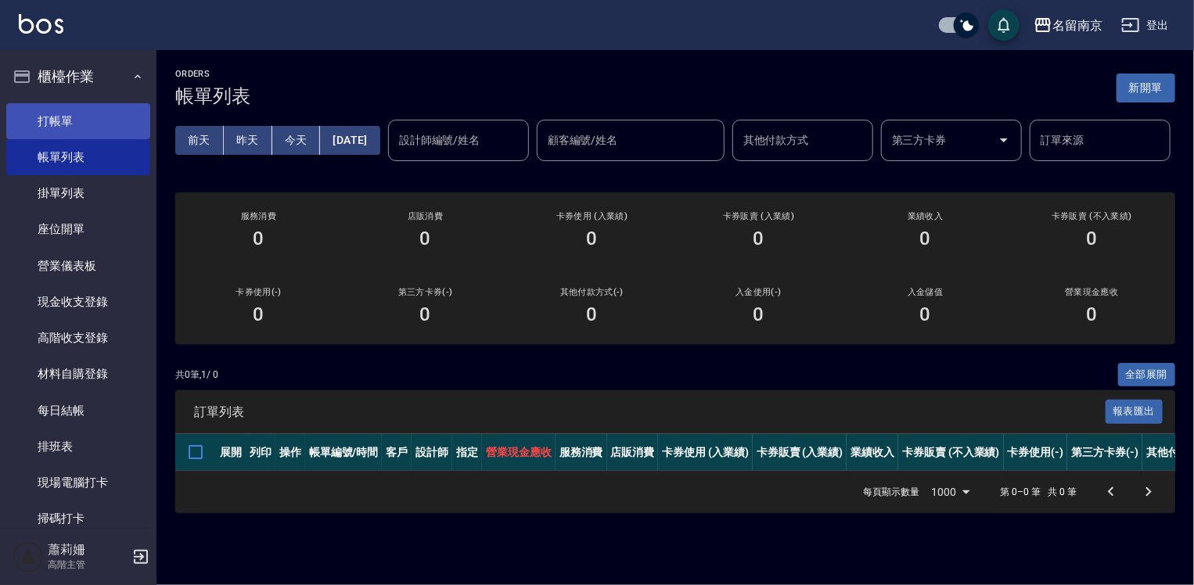
click at [128, 124] on link "打帳單" at bounding box center [78, 121] width 144 height 36
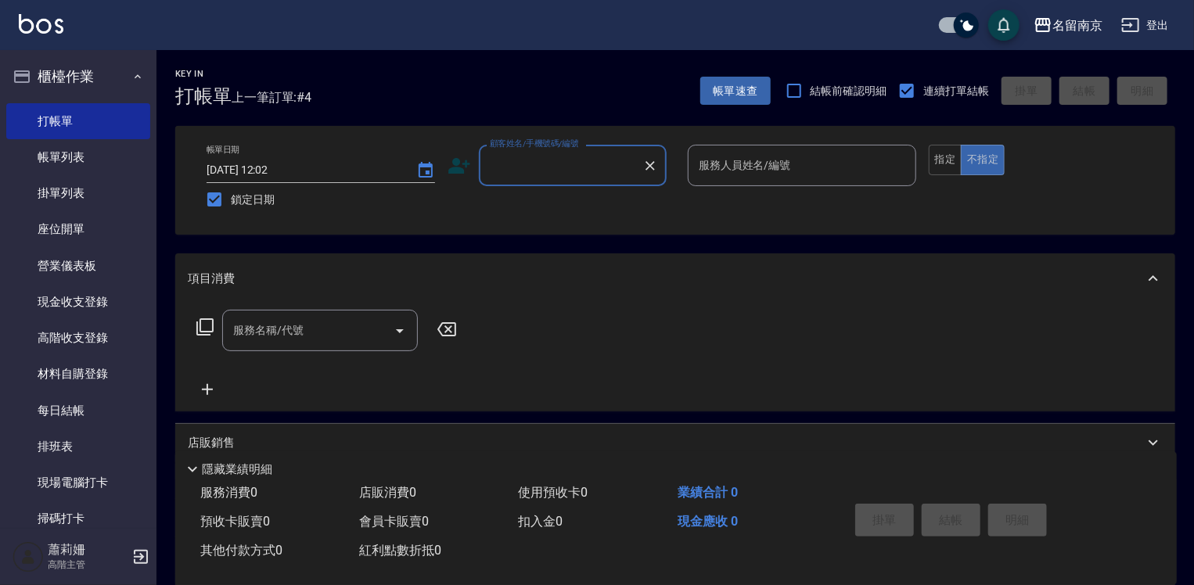
drag, startPoint x: 628, startPoint y: 193, endPoint x: 636, endPoint y: 174, distance: 21.1
click at [635, 178] on div "帳單日期 2025/08/13 12:02 鎖定日期 顧客姓名/手機號碼/編號 顧客姓名/手機號碼/編號 服務人員姓名/編號 服務人員姓名/編號 指定 不指定" at bounding box center [675, 180] width 962 height 71
click at [638, 170] on div "顧客姓名/手機號碼/編號" at bounding box center [573, 165] width 188 height 41
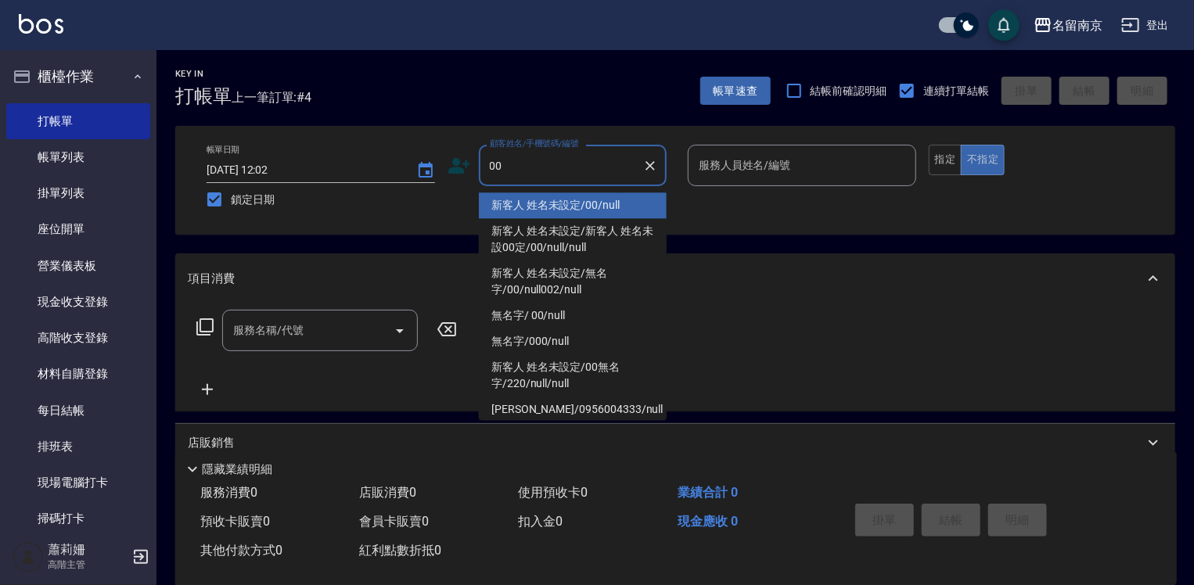
type input "新客人 姓名未設定/00/null"
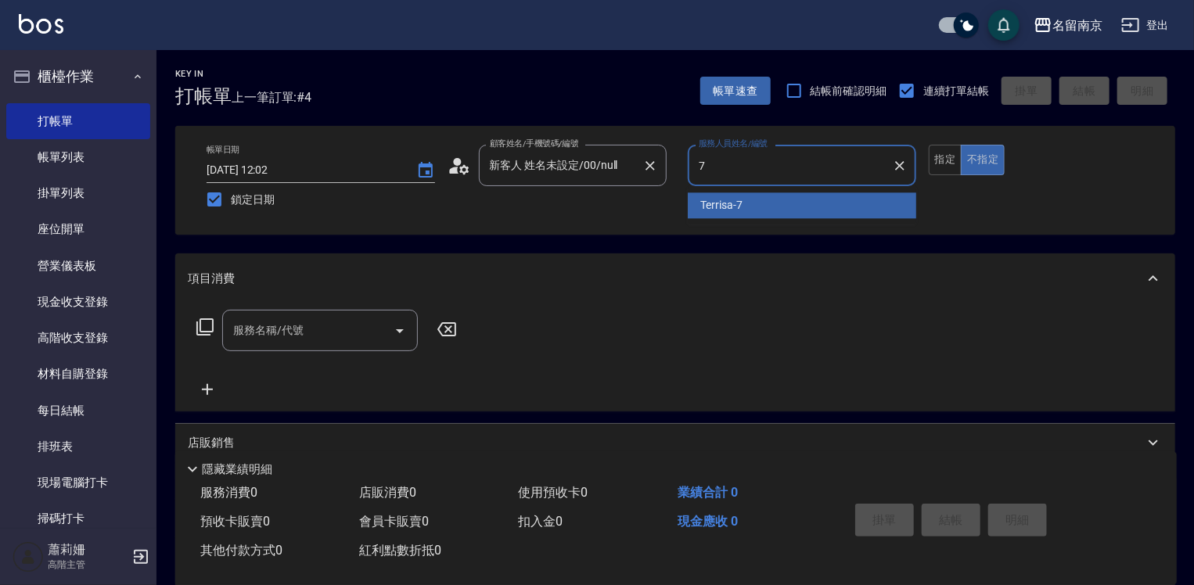
type input "Terrisa-7"
type button "false"
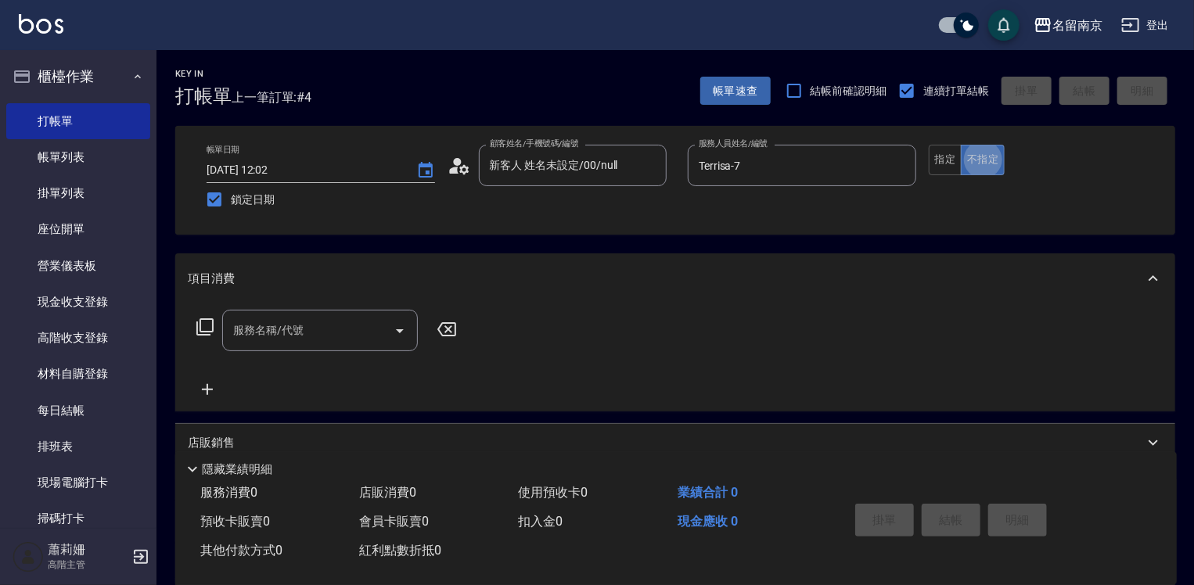
click at [368, 322] on input "服務名稱/代號" at bounding box center [308, 330] width 158 height 27
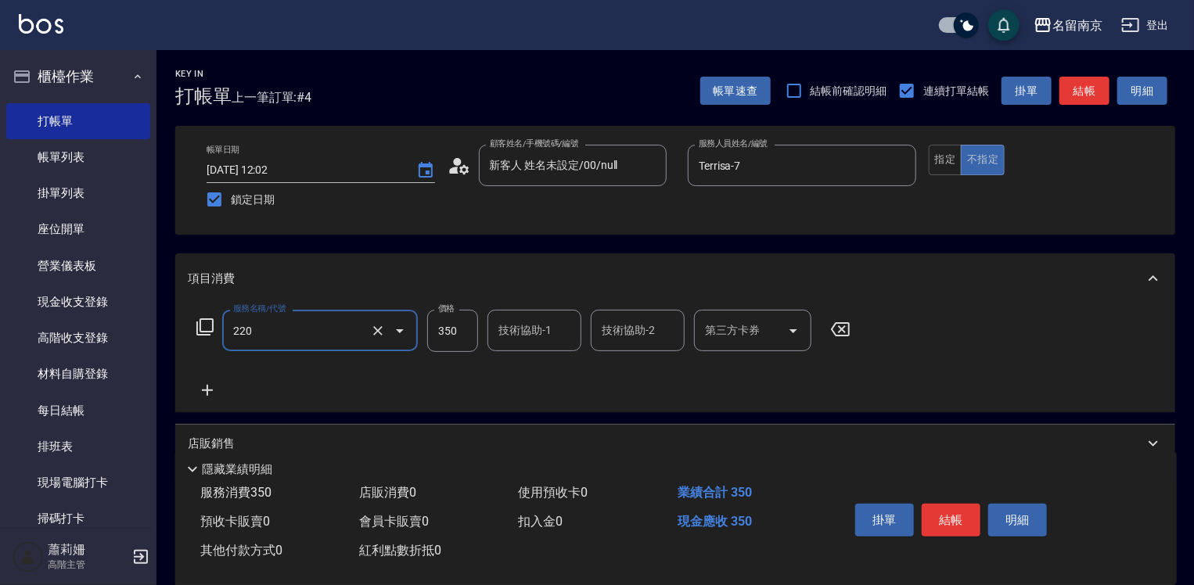
type input "洗髮(220)"
type input "Terrisa-7"
click at [210, 383] on icon at bounding box center [207, 390] width 39 height 19
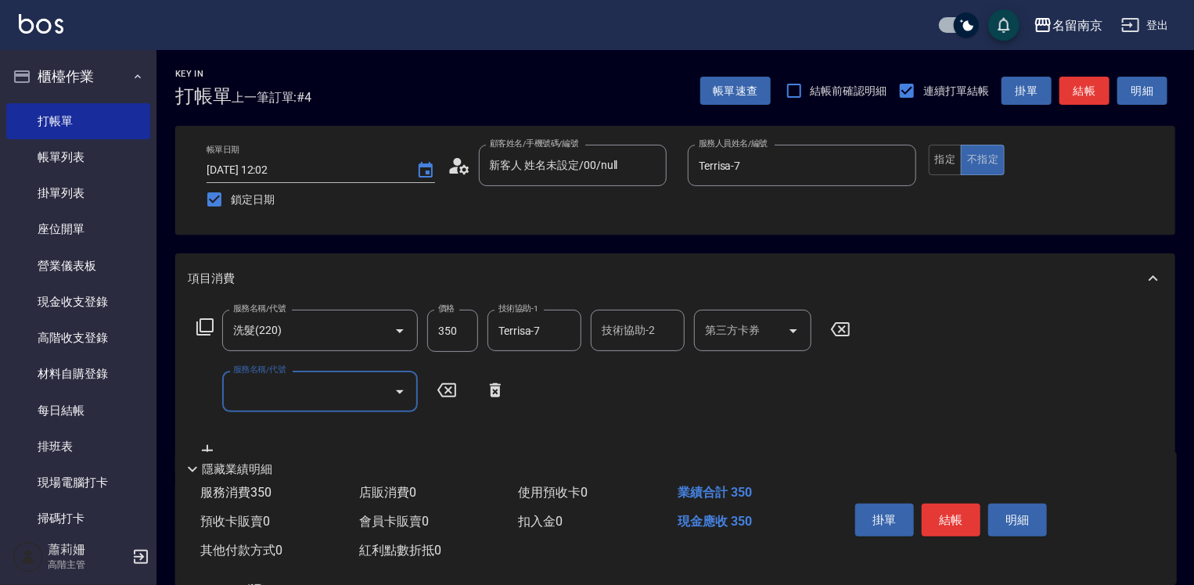
click at [262, 386] on input "服務名稱/代號" at bounding box center [308, 391] width 158 height 27
type input "剪髮(301)"
type input "650"
click at [955, 520] on button "結帳" at bounding box center [951, 520] width 59 height 33
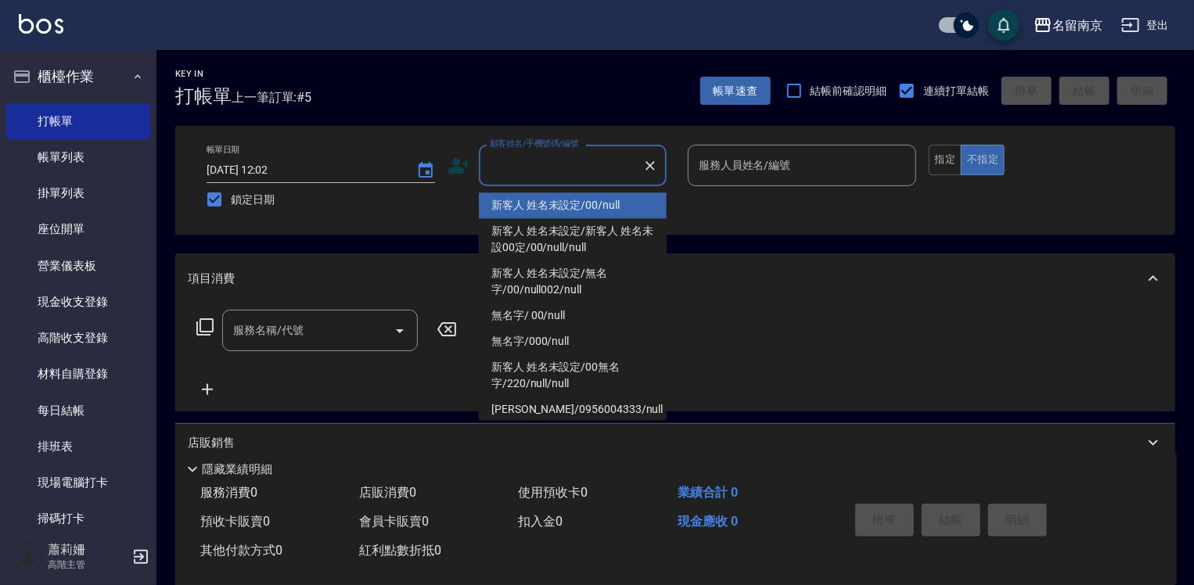
click at [552, 164] on input "顧客姓名/手機號碼/編號" at bounding box center [561, 165] width 150 height 27
type input "新客人 姓名未設定/00/null"
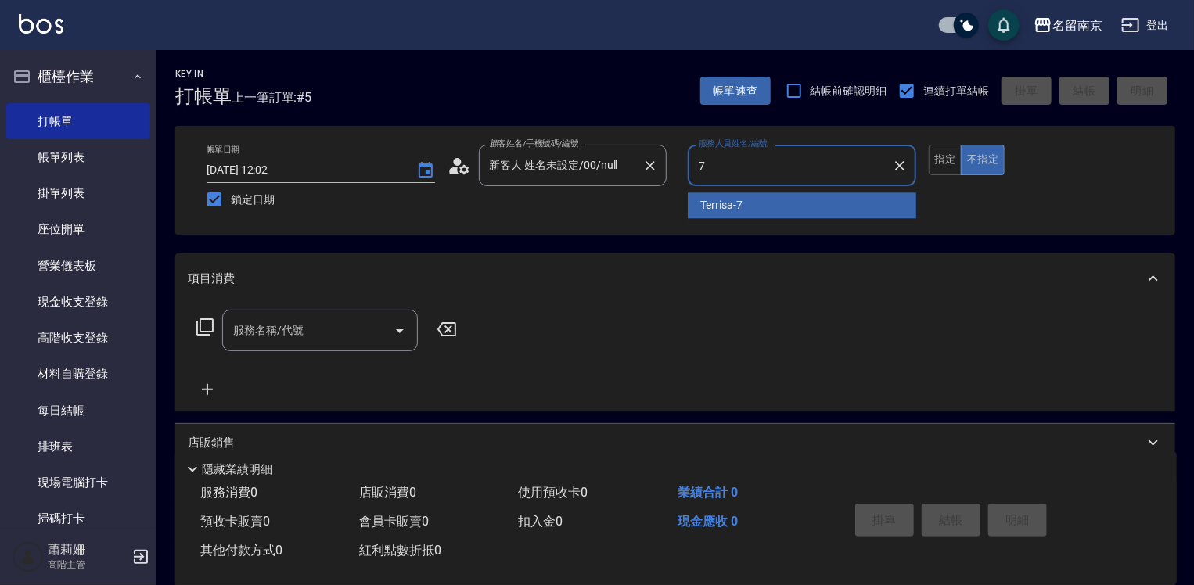
type input "Terrisa-7"
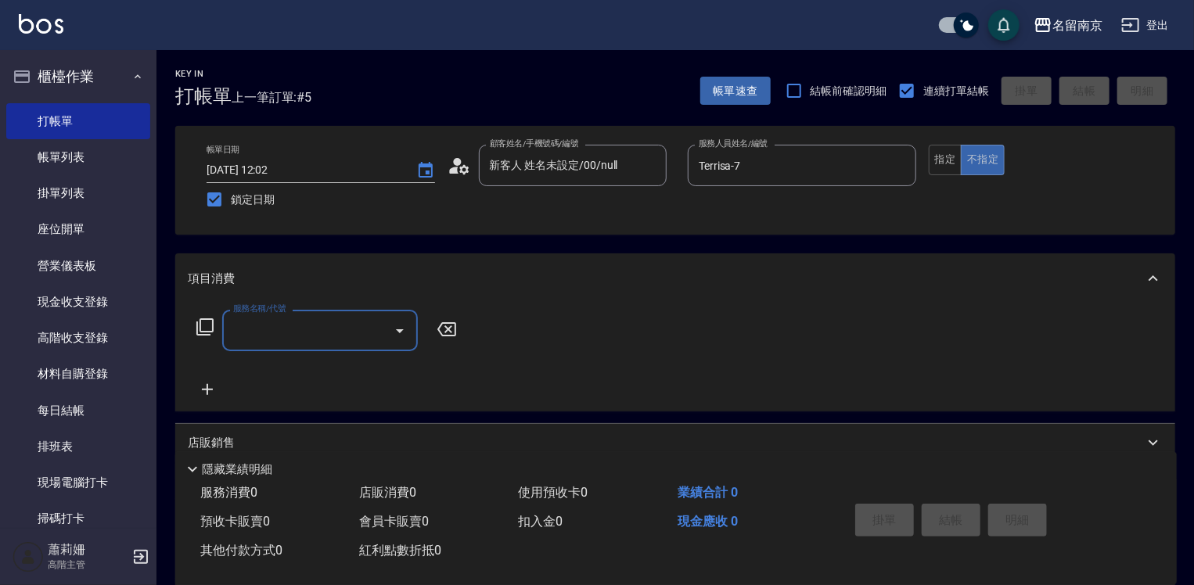
click at [274, 326] on input "服務名稱/代號" at bounding box center [308, 330] width 158 height 27
type input "洗髮卡使用320(222)"
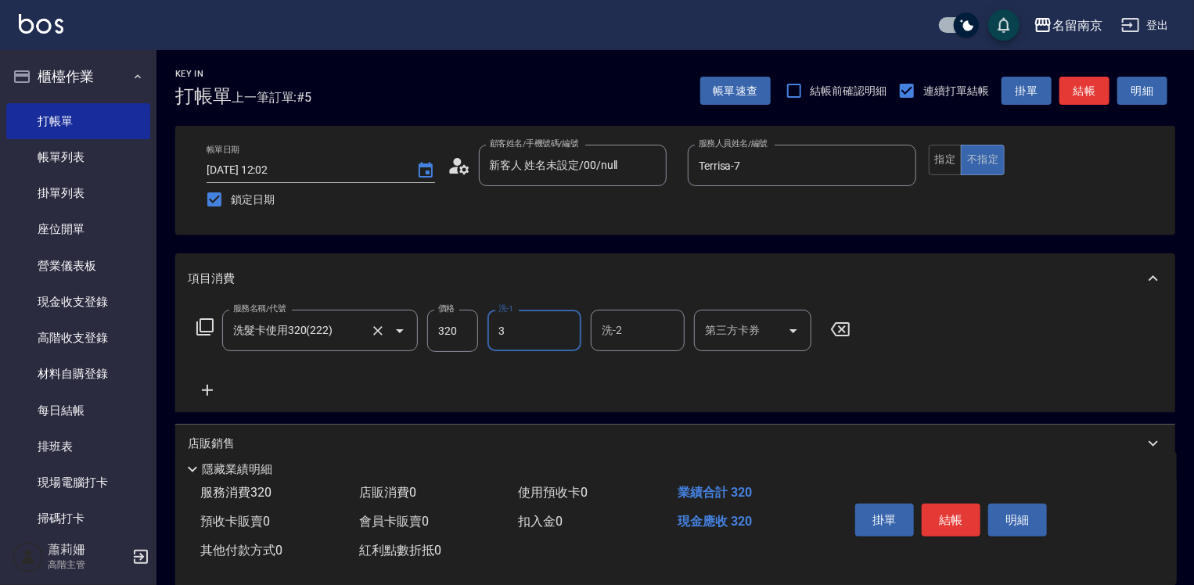
type input "Karen-3"
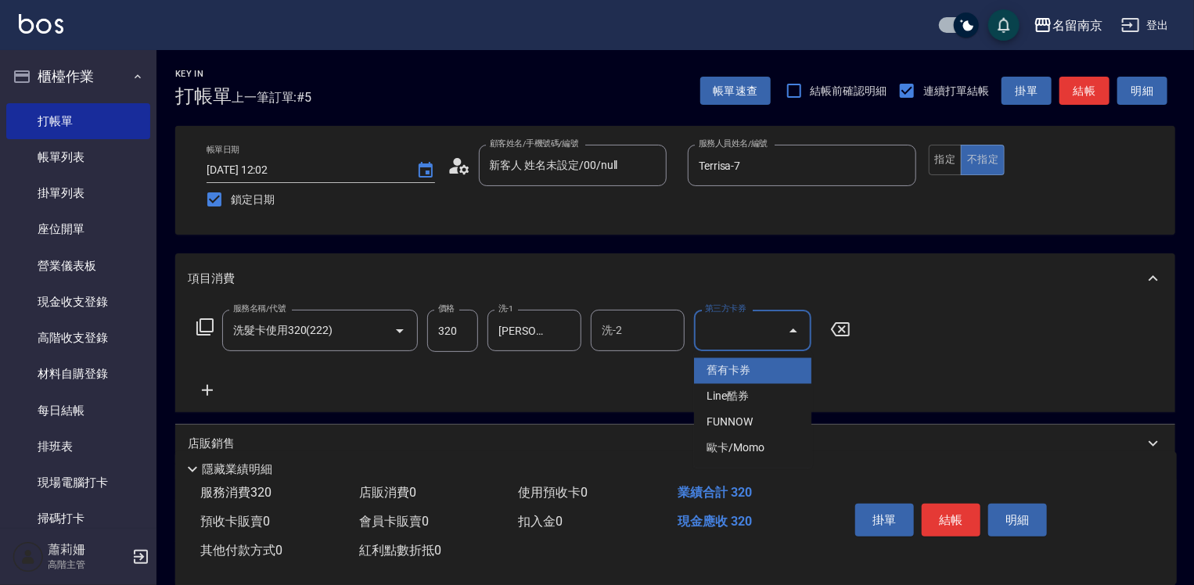
click at [729, 339] on input "第三方卡券" at bounding box center [741, 330] width 80 height 27
click at [735, 372] on span "舊有卡券" at bounding box center [752, 371] width 117 height 26
type input "舊有卡券"
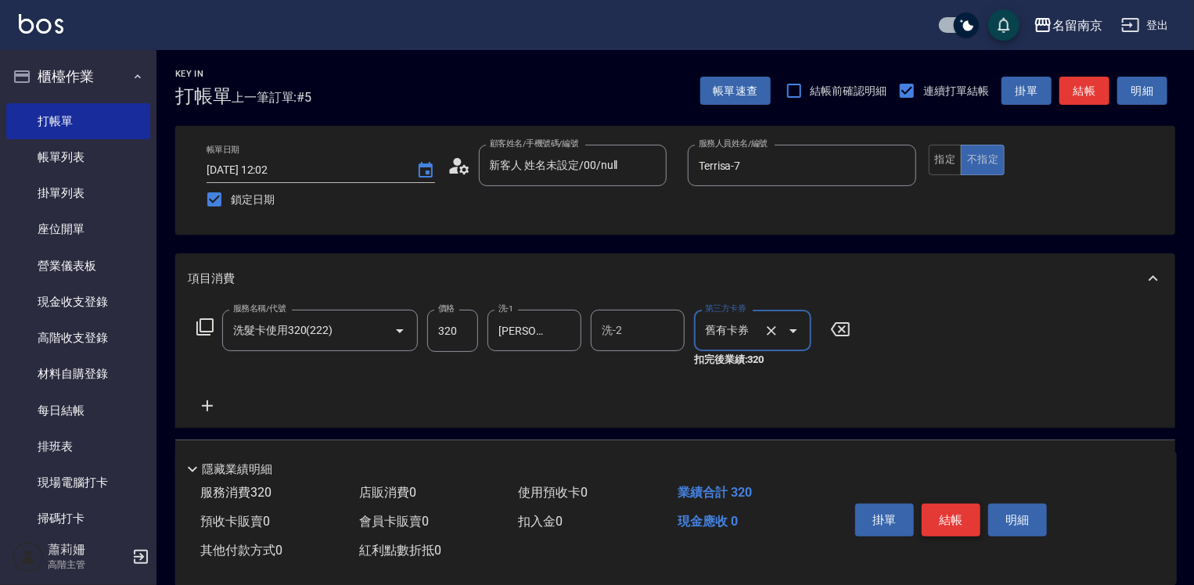
click at [952, 515] on button "結帳" at bounding box center [951, 520] width 59 height 33
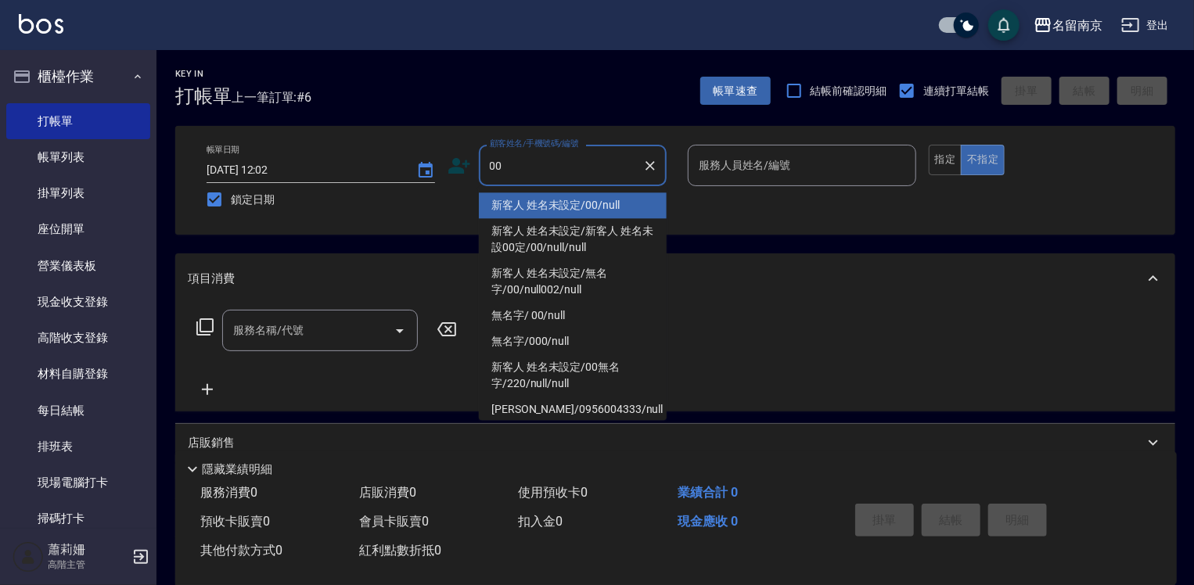
type input "新客人 姓名未設定/00/null"
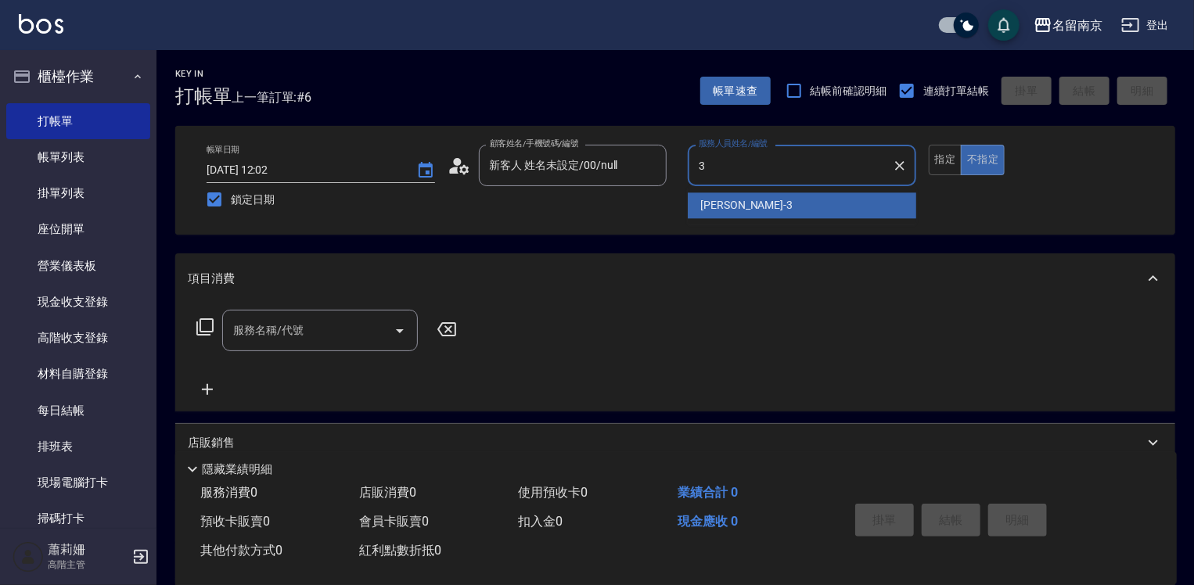
type input "Karen-3"
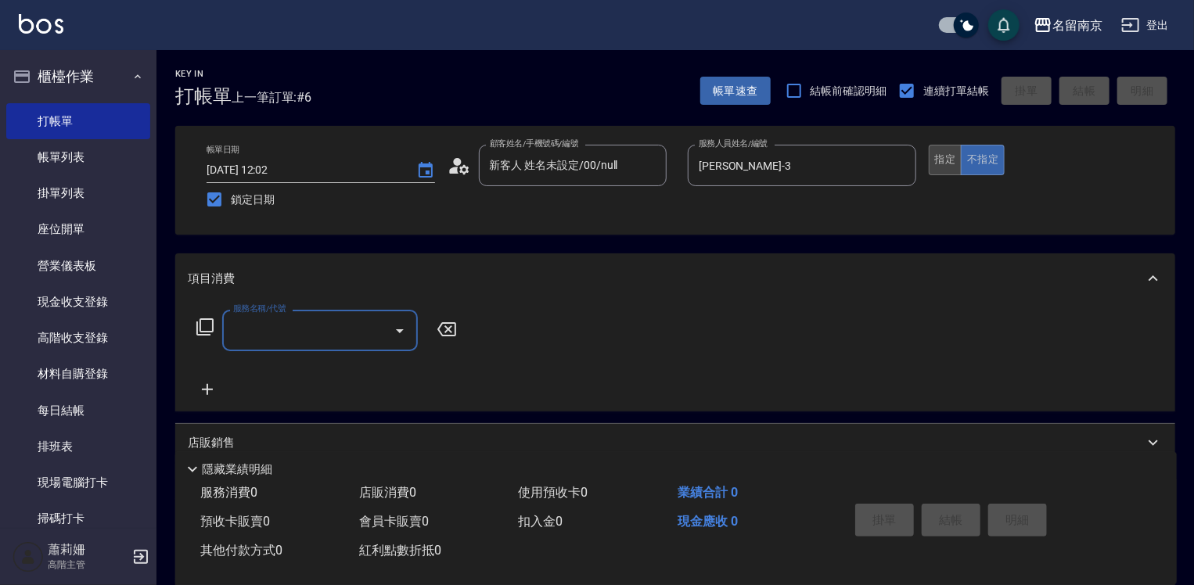
click at [945, 148] on button "指定" at bounding box center [946, 160] width 34 height 31
click at [255, 341] on input "服務名稱/代號" at bounding box center [308, 330] width 158 height 27
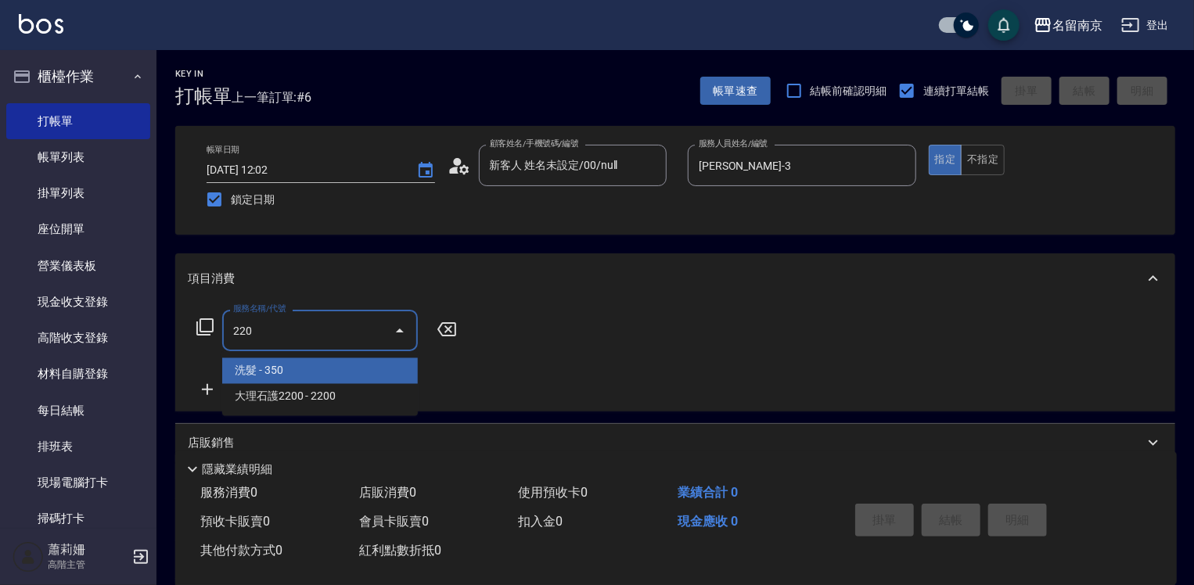
type input "洗髮(220)"
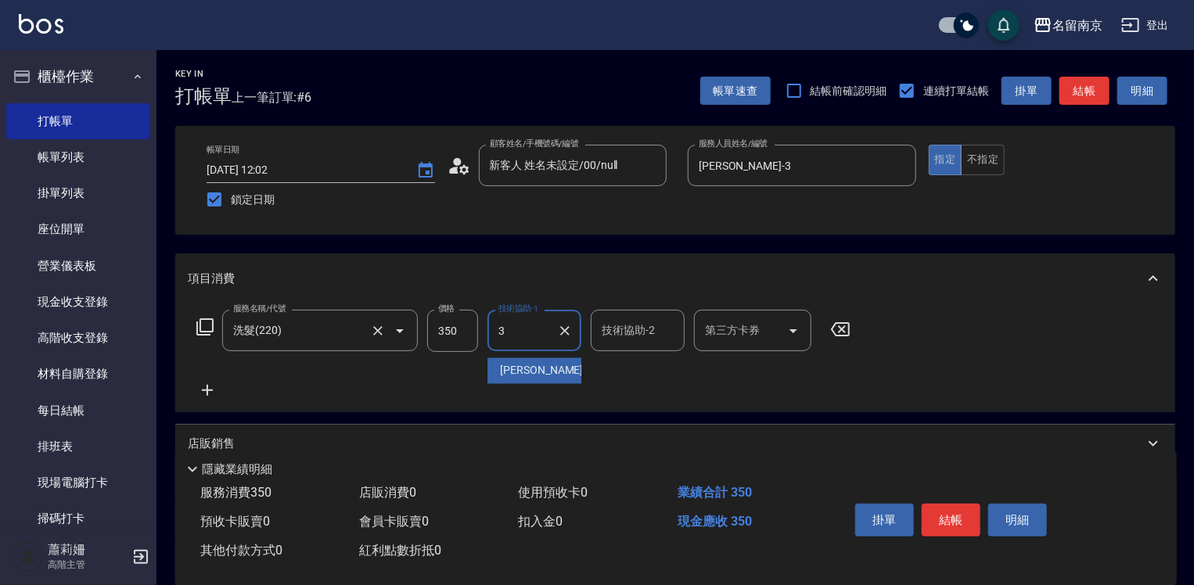
type input "Karen-3"
click at [207, 384] on icon at bounding box center [207, 390] width 39 height 19
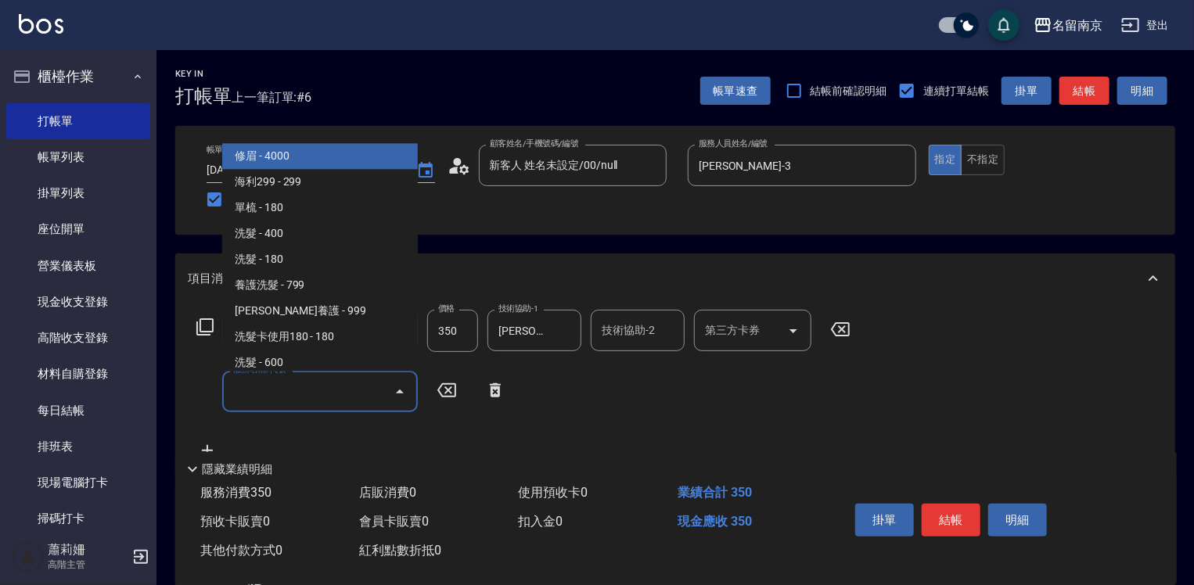
click at [251, 387] on input "服務名稱/代號" at bounding box center [308, 391] width 158 height 27
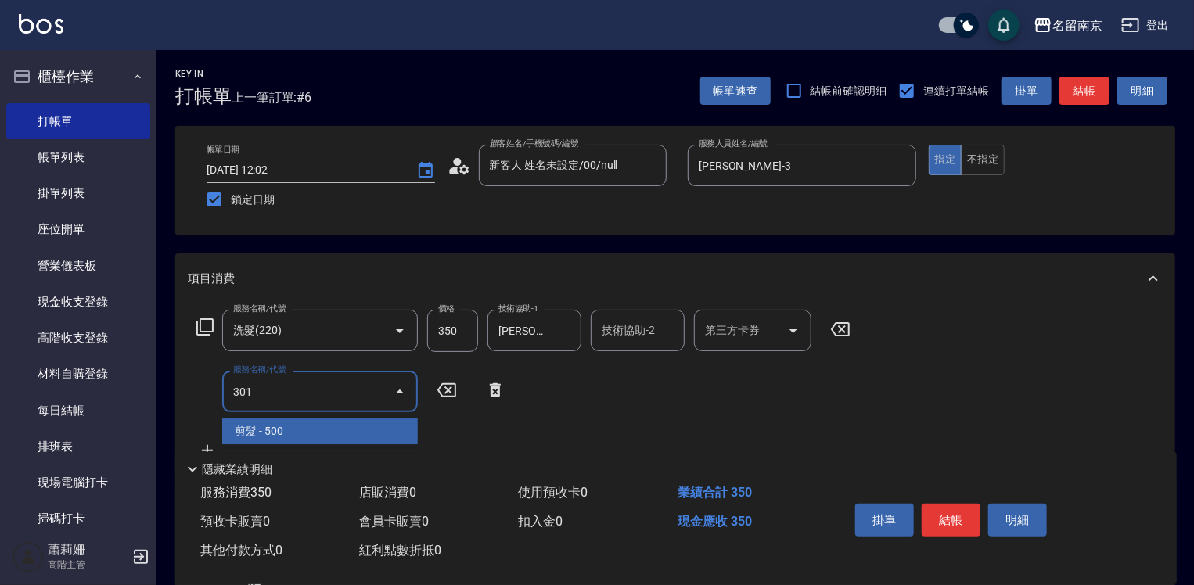
type input "剪髮(301)"
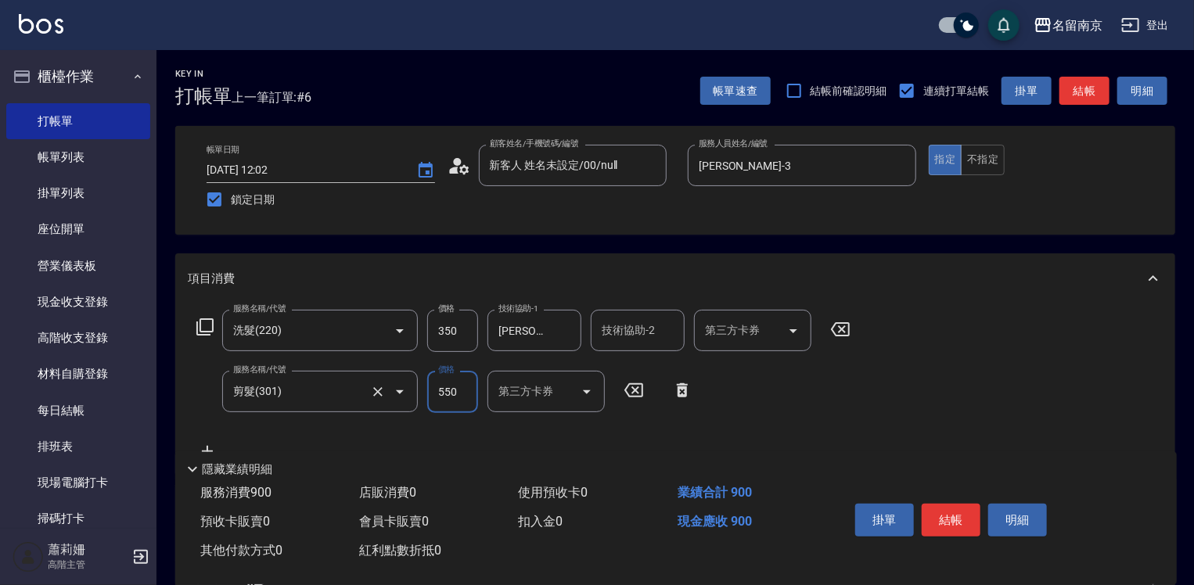
type input "550"
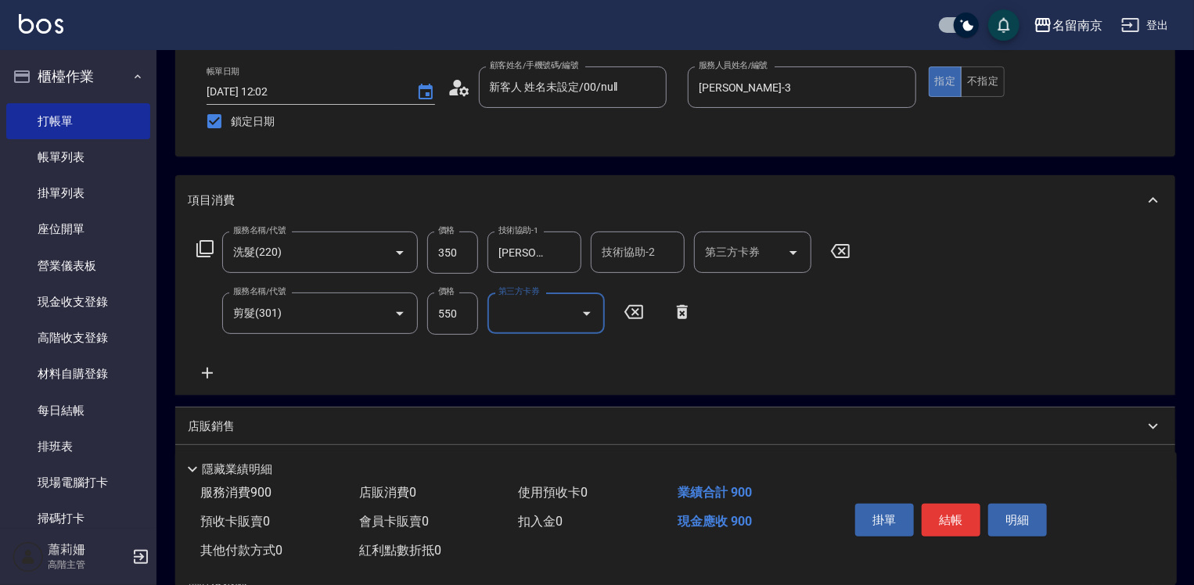
click at [205, 372] on icon at bounding box center [207, 373] width 39 height 19
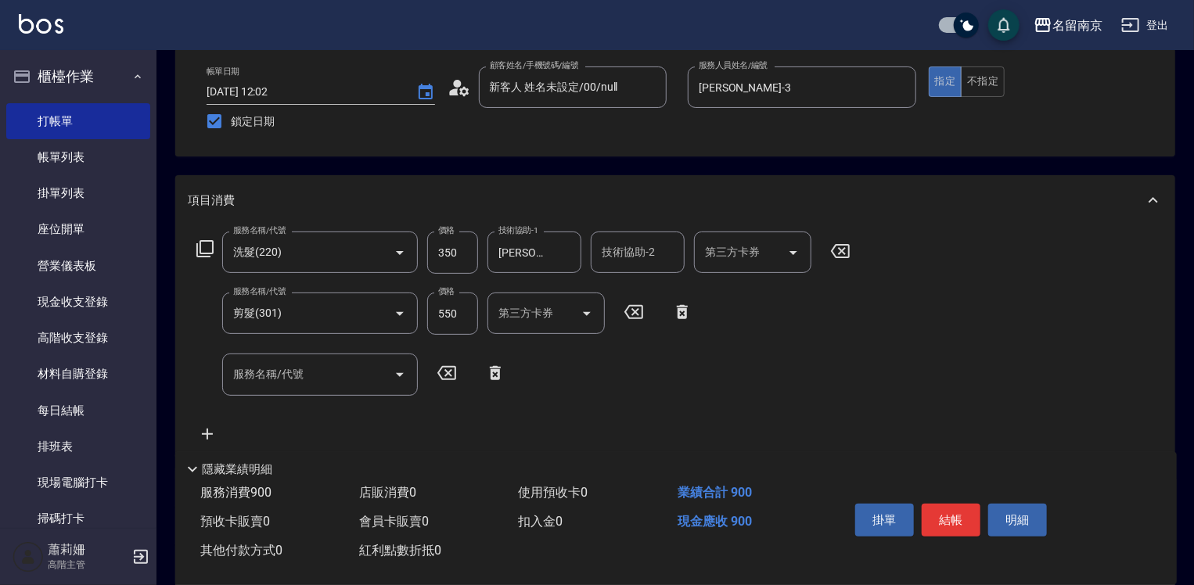
click at [205, 248] on icon at bounding box center [205, 248] width 19 height 19
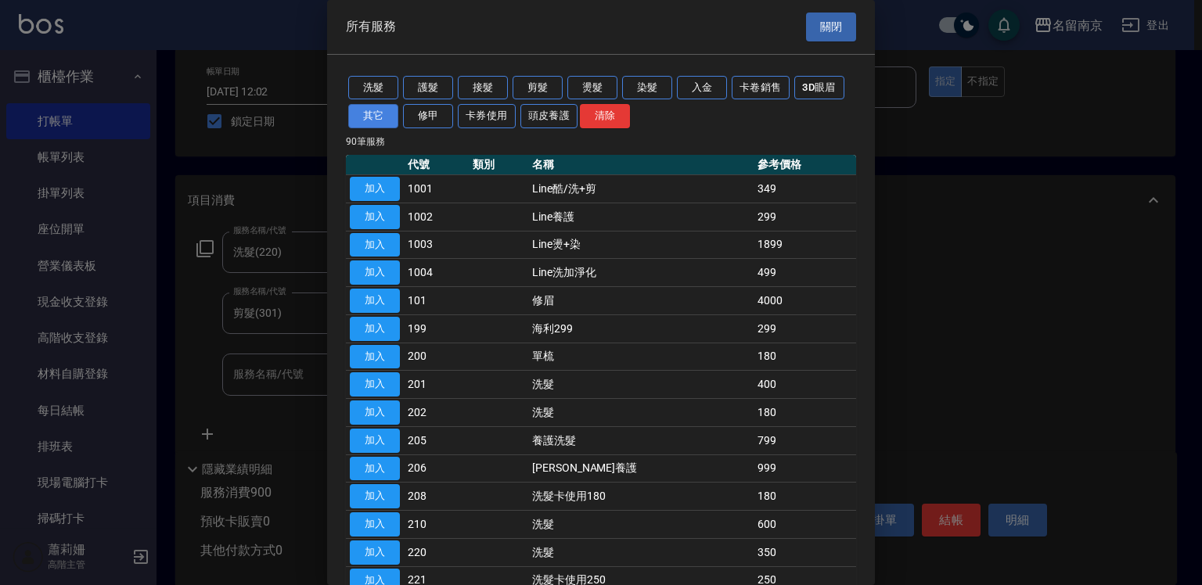
click at [382, 115] on button "其它" at bounding box center [373, 116] width 50 height 24
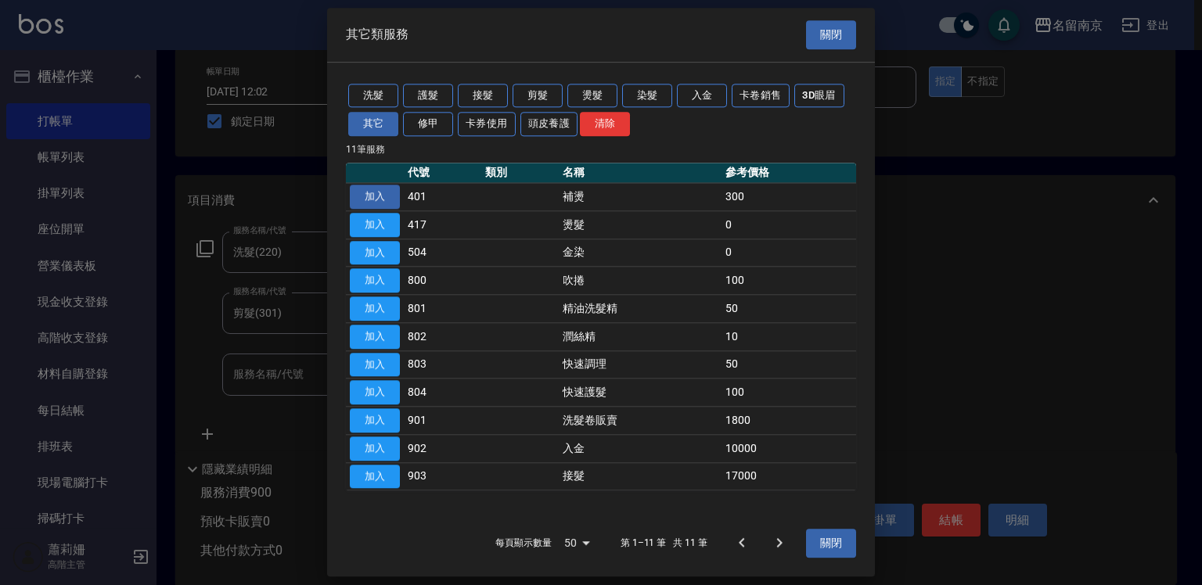
click at [394, 192] on button "加入" at bounding box center [375, 197] width 50 height 24
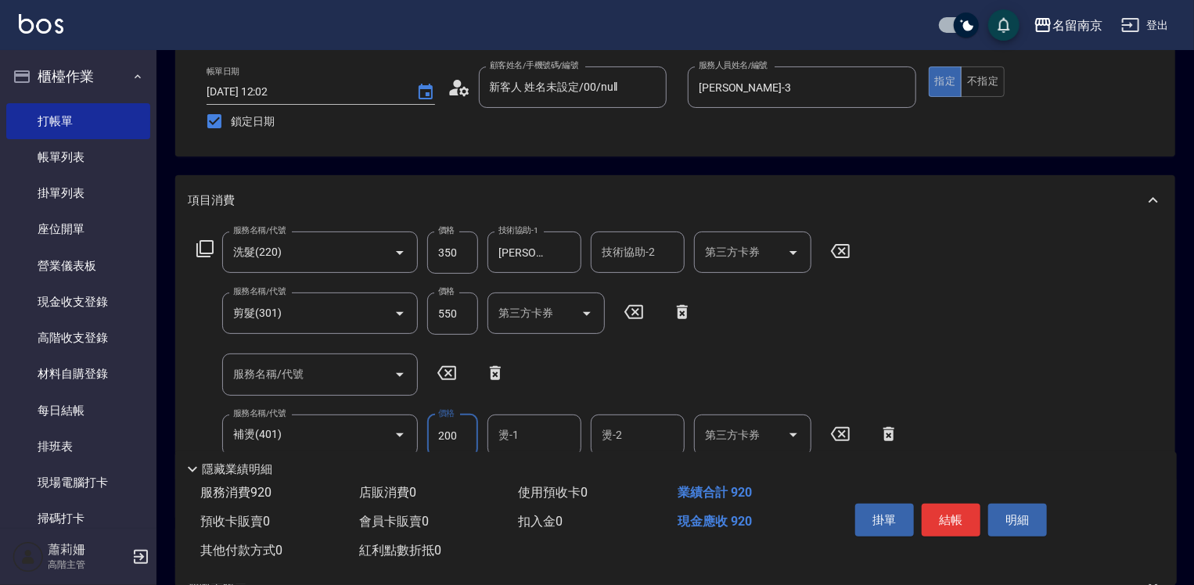
type input "200"
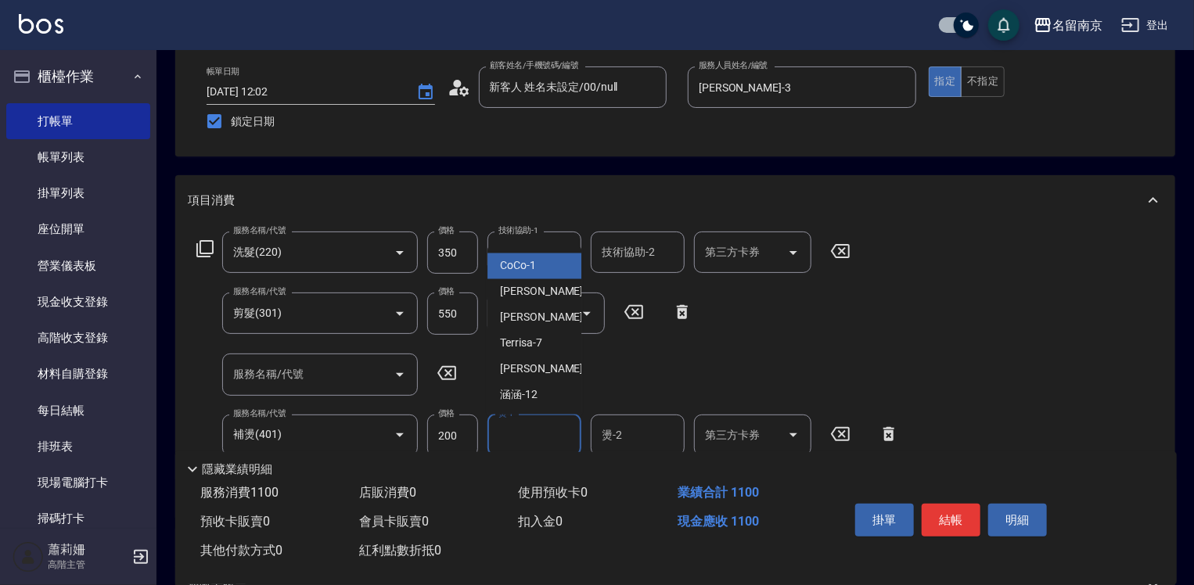
click at [554, 437] on input "燙-1" at bounding box center [535, 435] width 80 height 27
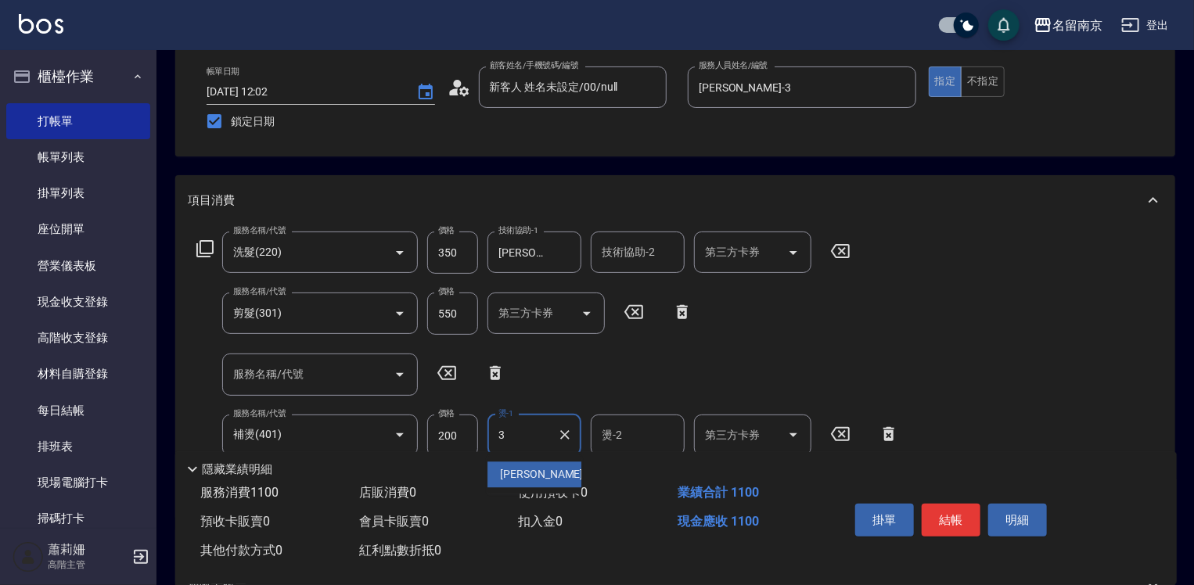
type input "Karen-3"
click at [940, 512] on button "結帳" at bounding box center [951, 520] width 59 height 33
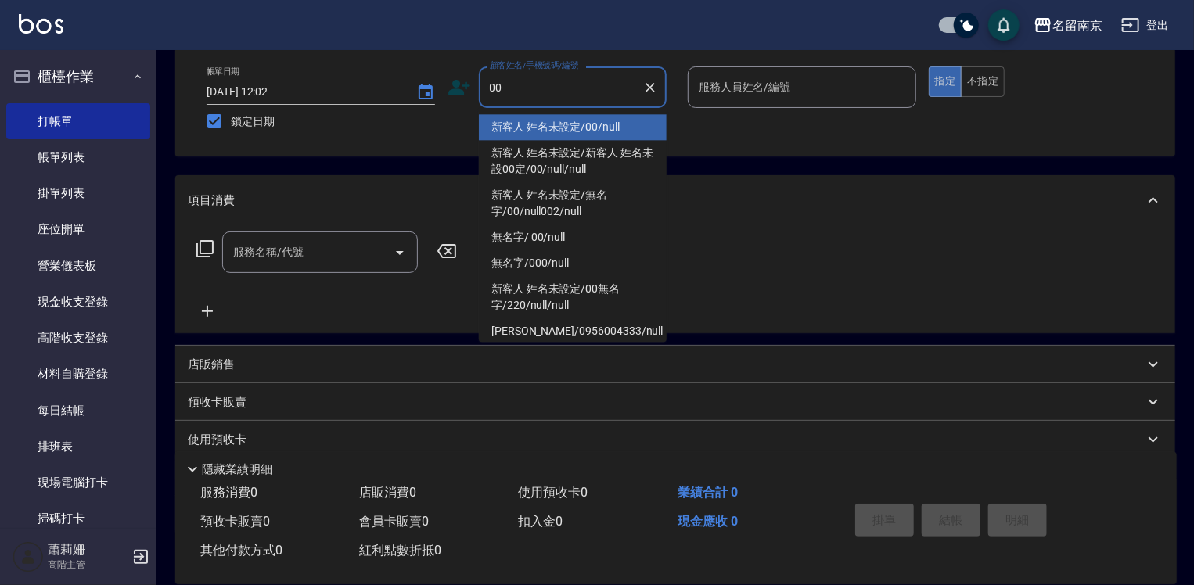
type input "新客人 姓名未設定/00/null"
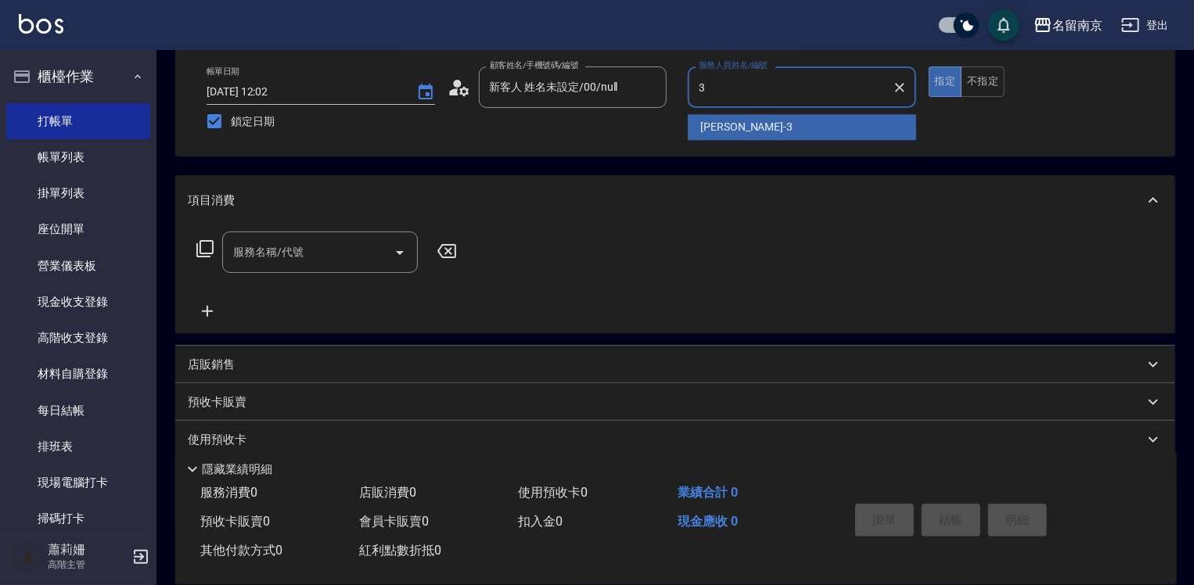
type input "Karen-3"
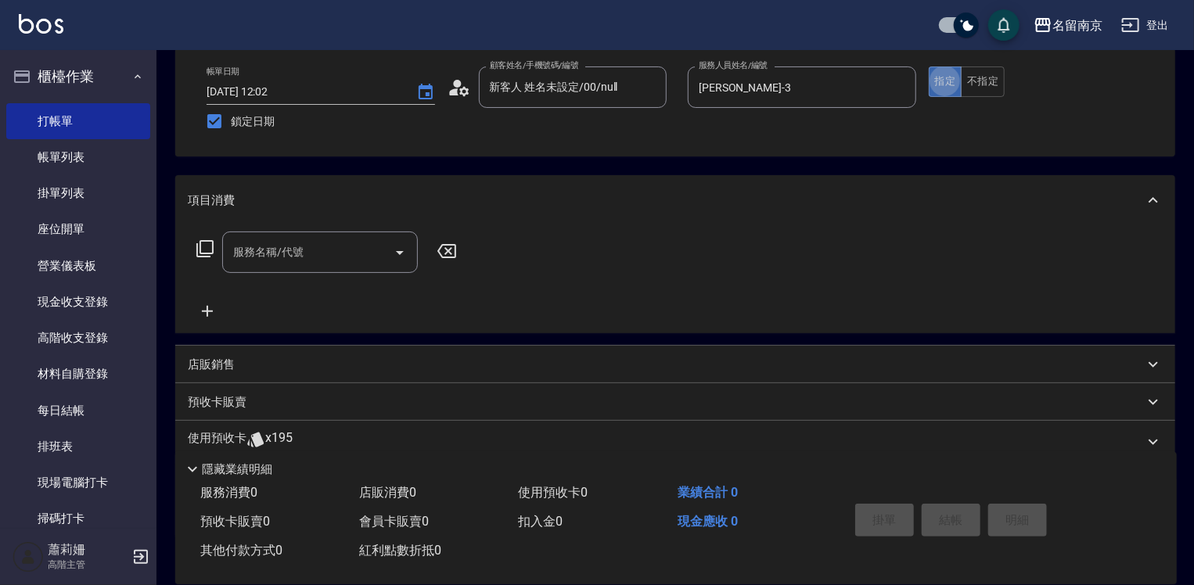
type button "true"
click at [351, 237] on div "服務名稱/代號" at bounding box center [320, 252] width 196 height 41
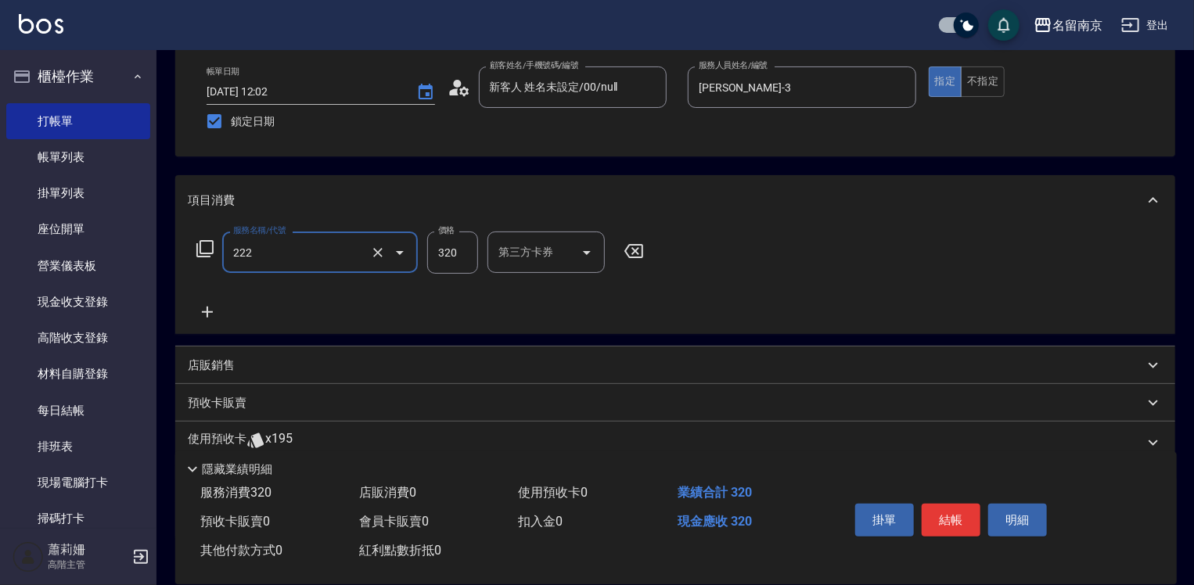
type input "洗髮卡使用320(222)"
click at [376, 254] on icon "Clear" at bounding box center [378, 253] width 16 height 16
type input "洗髮卡使用250(221)"
type input "220"
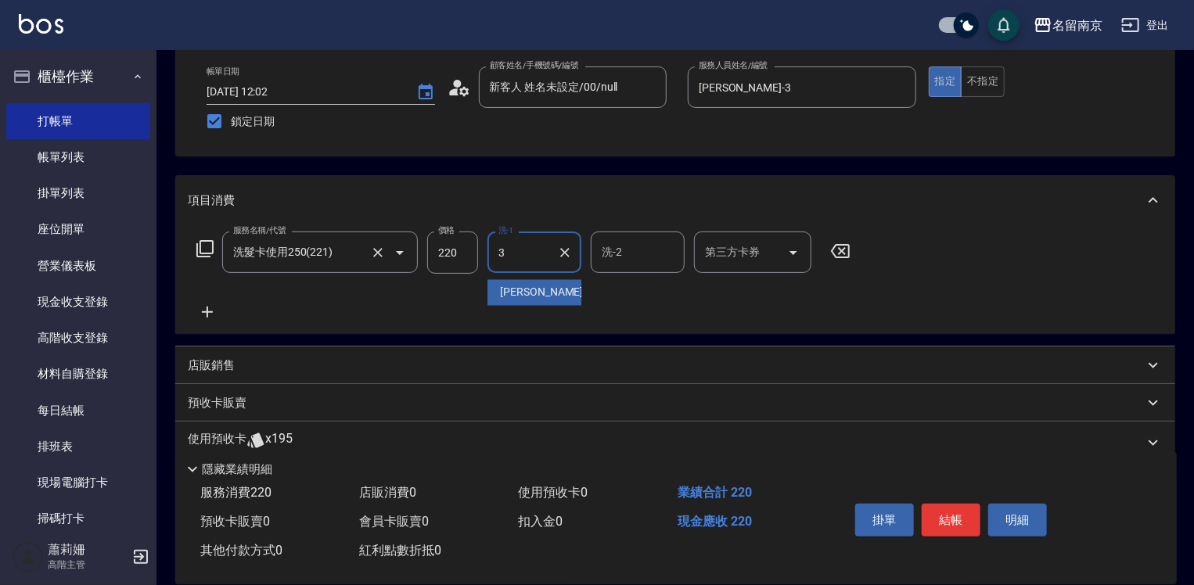
type input "Karen-3"
drag, startPoint x: 732, startPoint y: 242, endPoint x: 728, endPoint y: 250, distance: 9.2
click at [728, 250] on input "第三方卡券" at bounding box center [741, 252] width 80 height 27
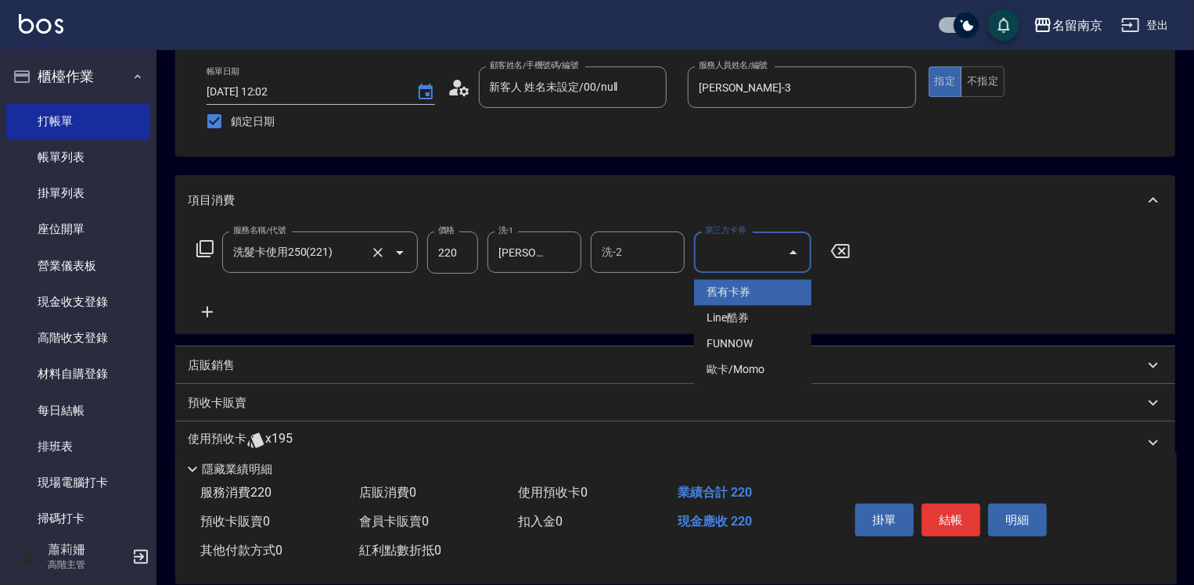
click at [721, 296] on span "舊有卡券" at bounding box center [752, 293] width 117 height 26
type input "舊有卡券"
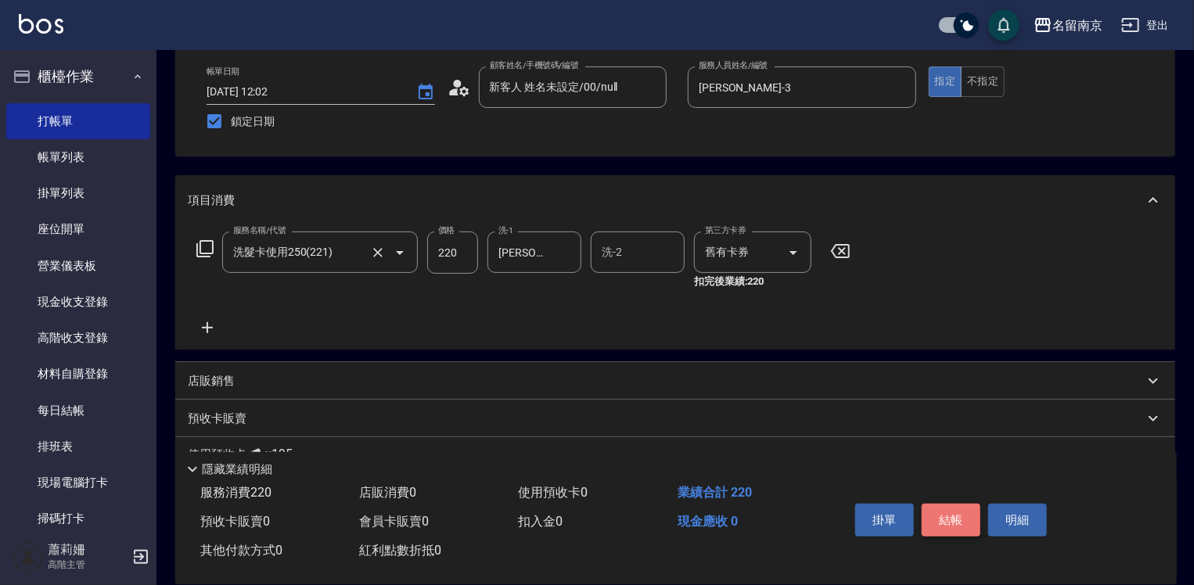
click at [974, 510] on button "結帳" at bounding box center [951, 520] width 59 height 33
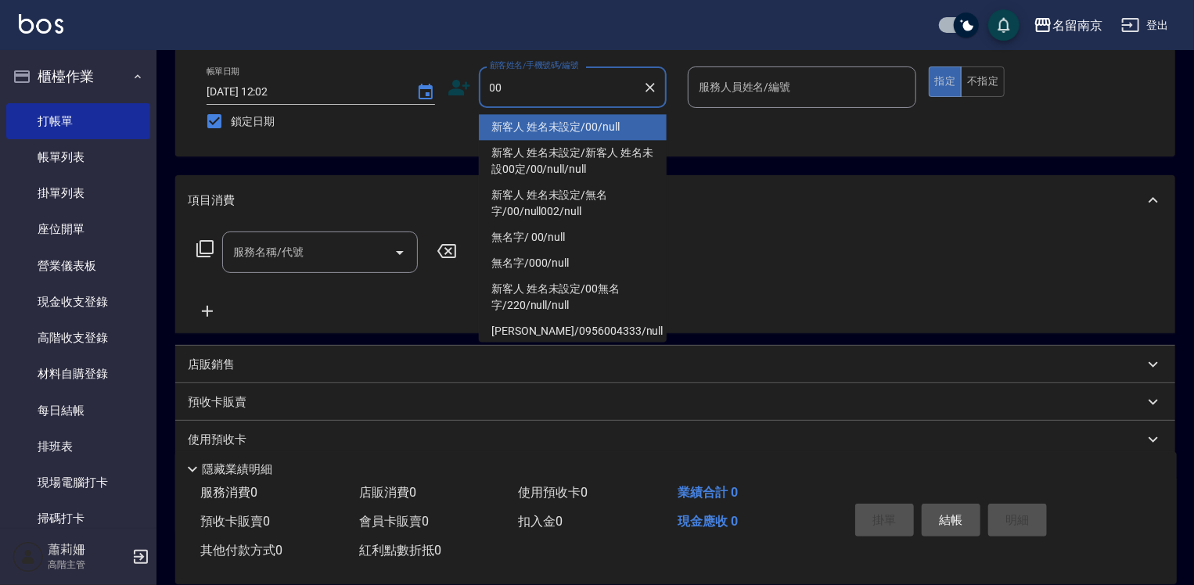
type input "新客人 姓名未設定/00/null"
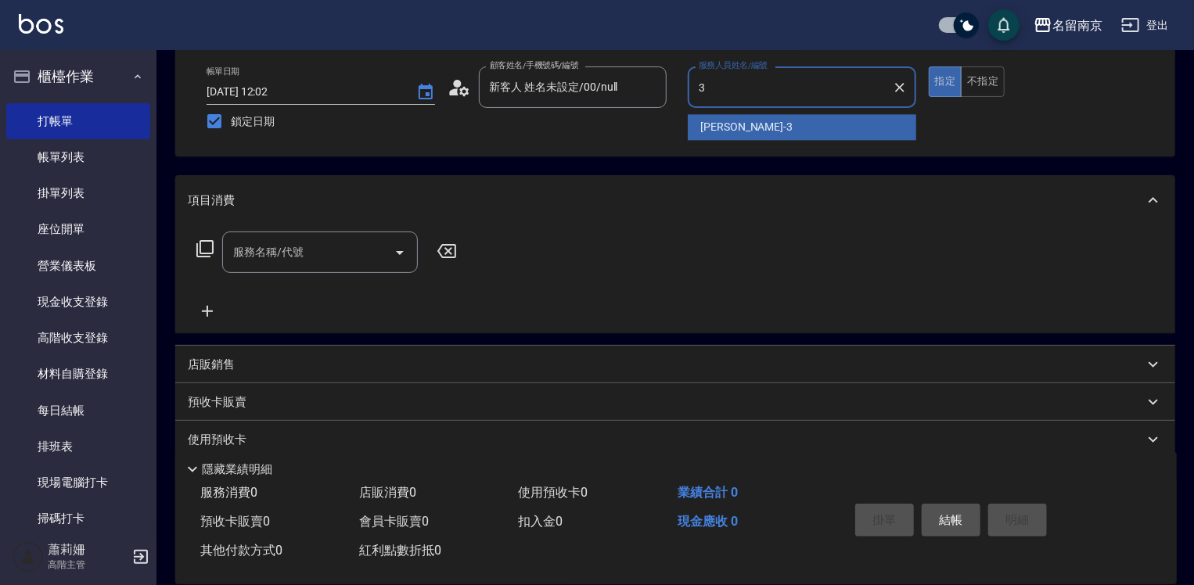
type input "Karen-3"
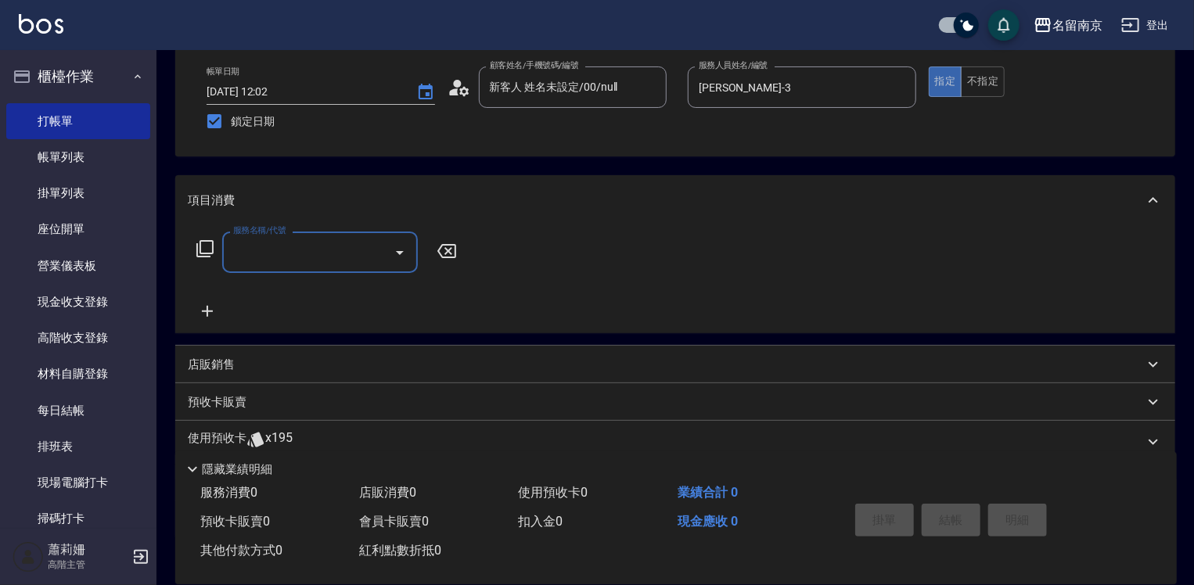
click at [364, 260] on input "服務名稱/代號" at bounding box center [308, 252] width 158 height 27
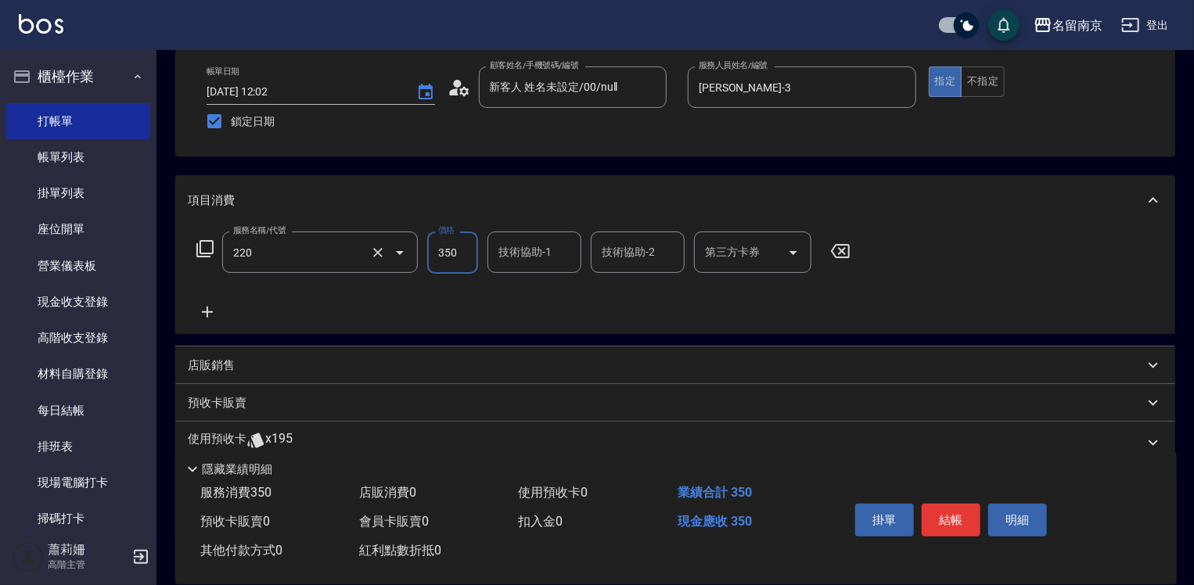
type input "洗髮(220)"
type input "370"
type input "Karen-3"
click at [926, 512] on button "結帳" at bounding box center [951, 520] width 59 height 33
